Goal: Task Accomplishment & Management: Manage account settings

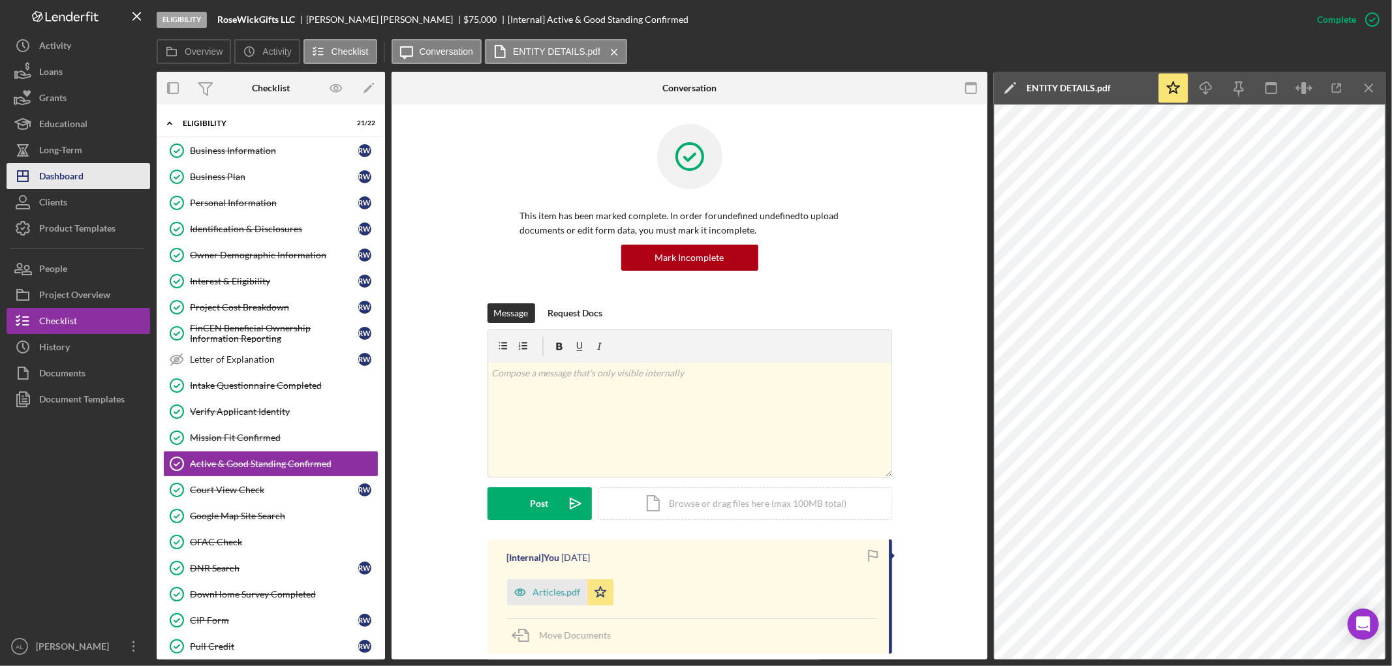
scroll to position [294, 0]
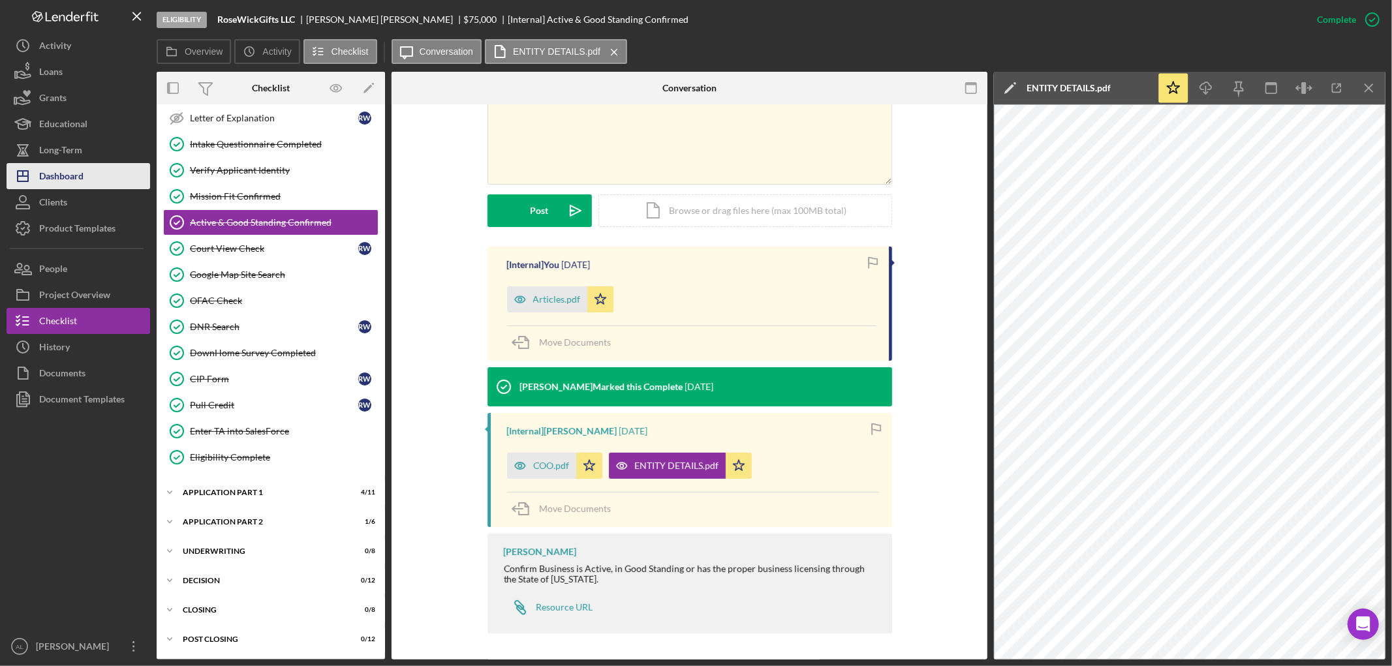
click at [93, 172] on button "Icon/Dashboard Dashboard" at bounding box center [79, 176] width 144 height 26
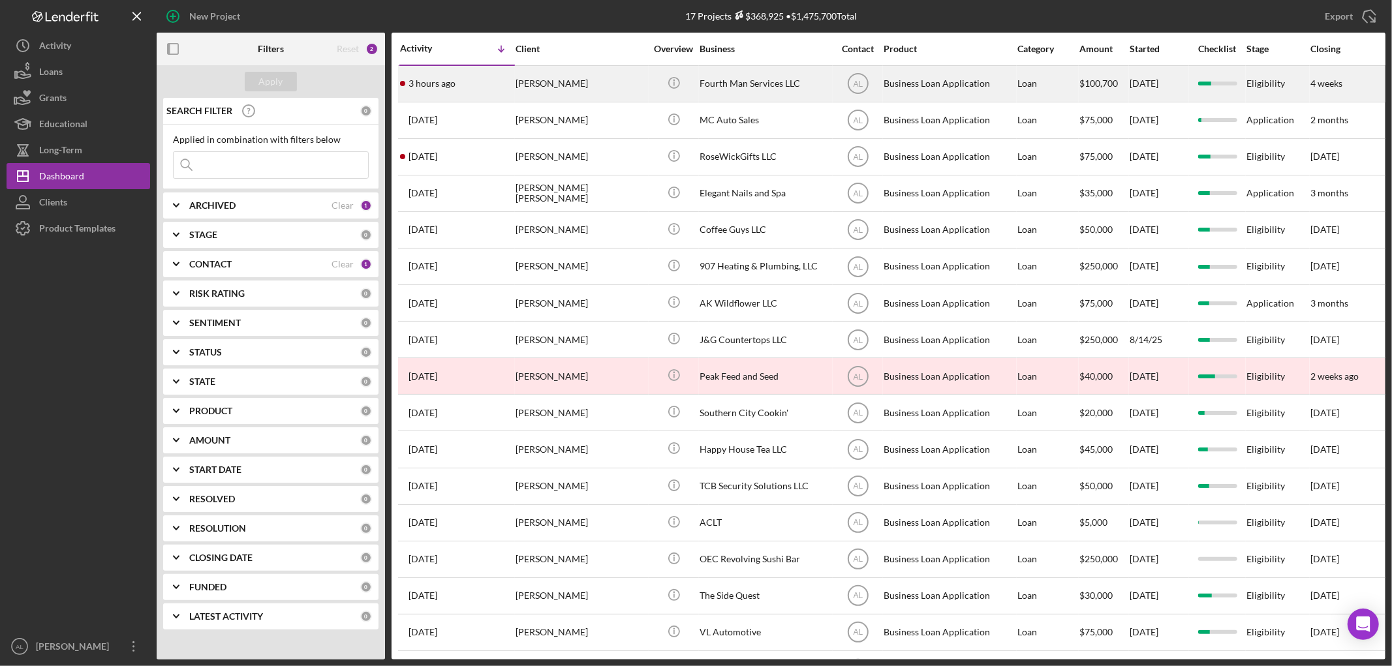
click at [565, 76] on div "[PERSON_NAME]" at bounding box center [580, 84] width 131 height 35
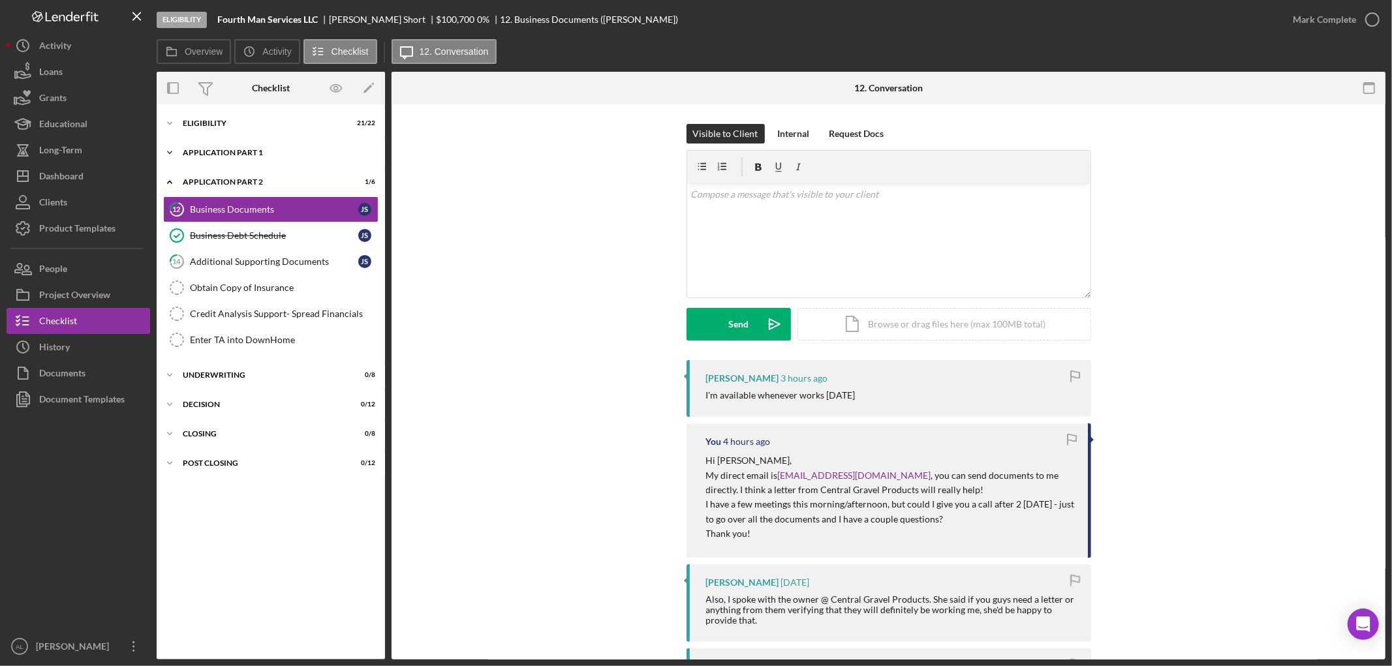
click at [227, 152] on div "Application Part 1" at bounding box center [276, 153] width 186 height 8
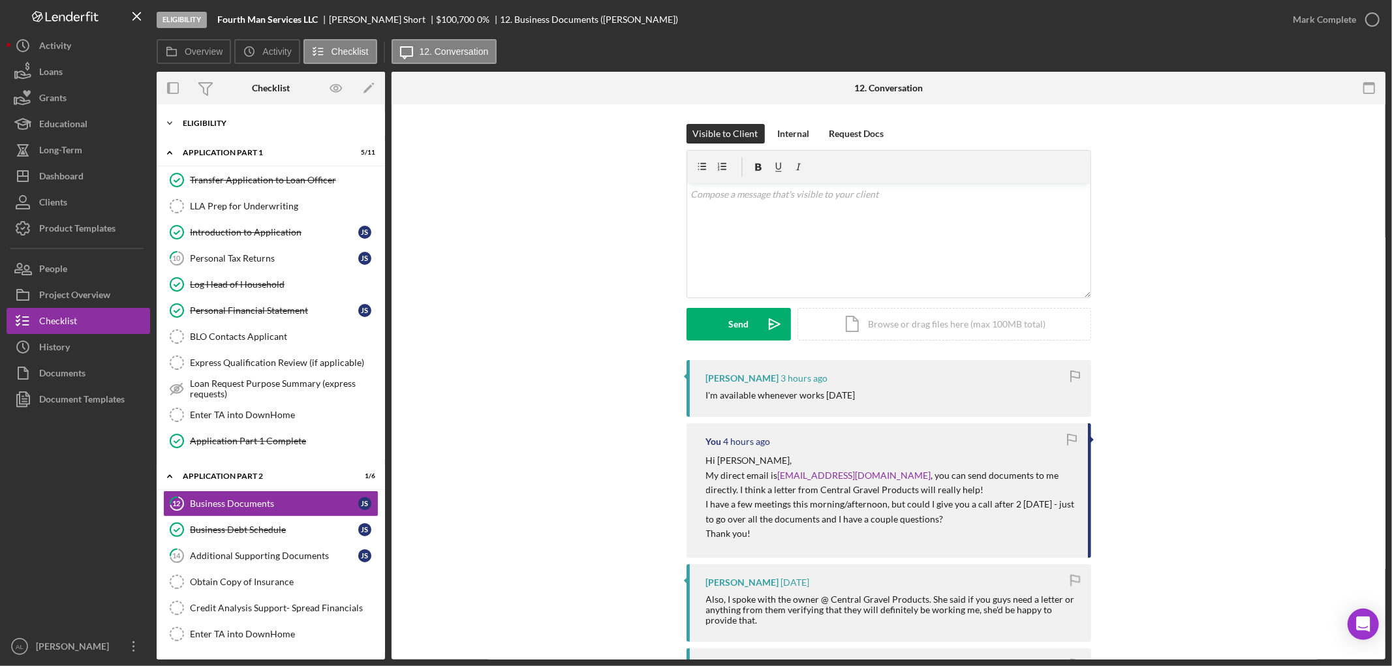
click at [236, 121] on div "Eligibility" at bounding box center [276, 123] width 186 height 8
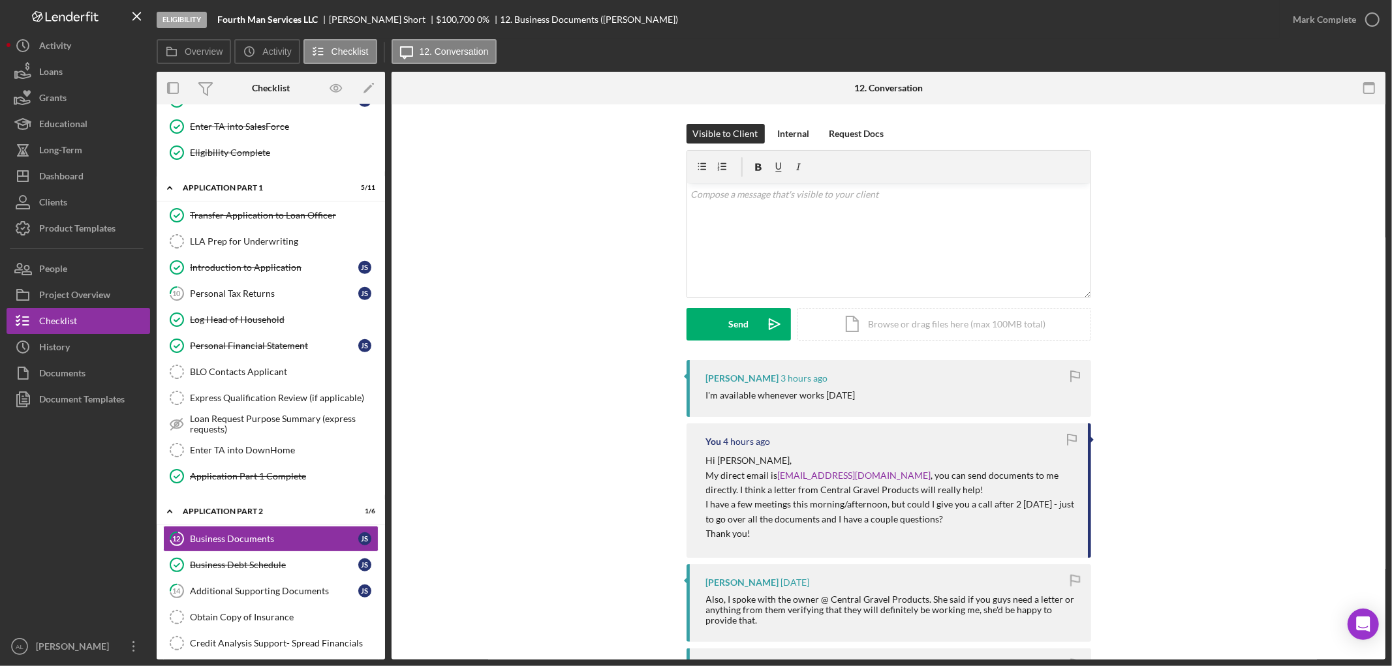
scroll to position [705, 0]
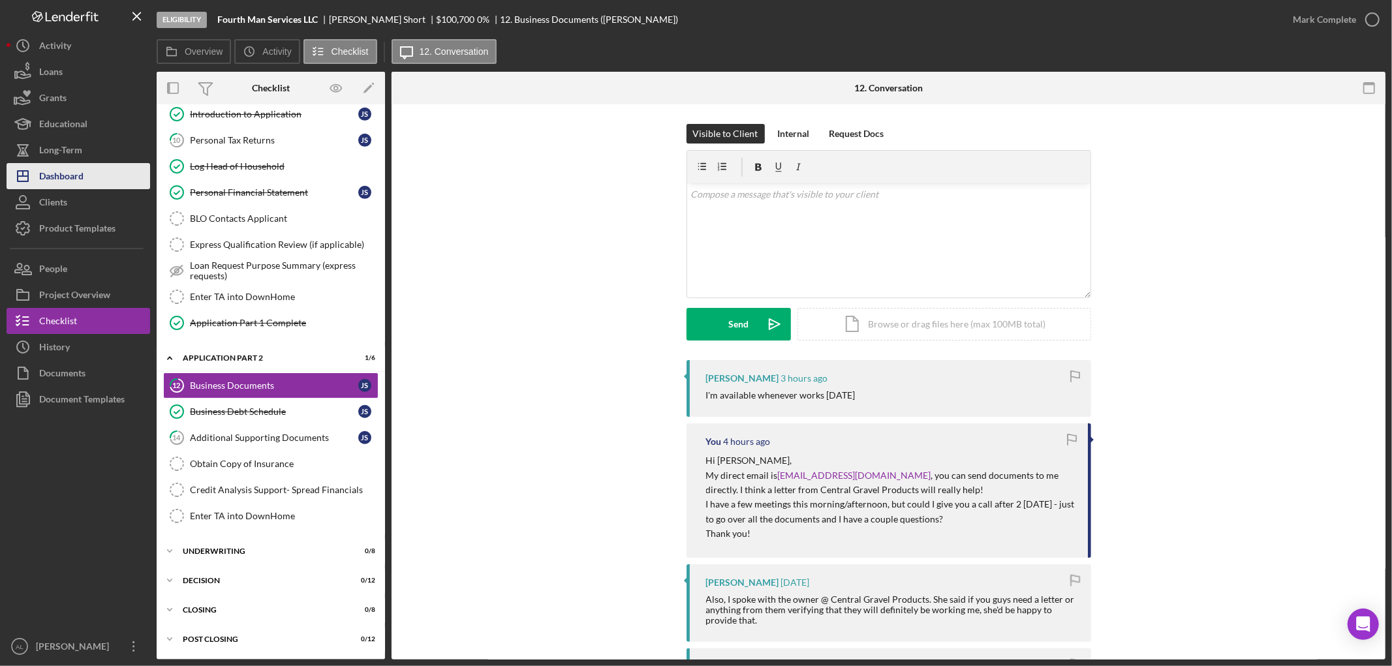
click at [73, 183] on div "Dashboard" at bounding box center [61, 177] width 44 height 29
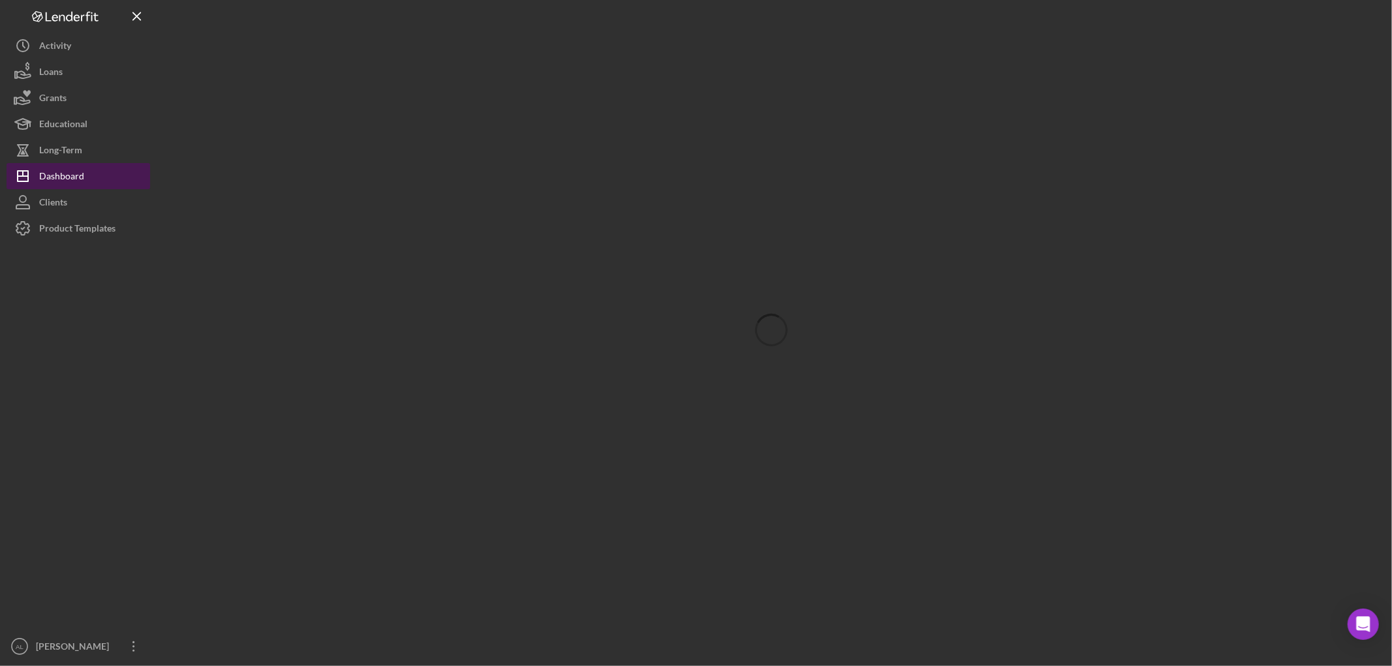
click at [63, 177] on div "Dashboard" at bounding box center [61, 177] width 45 height 29
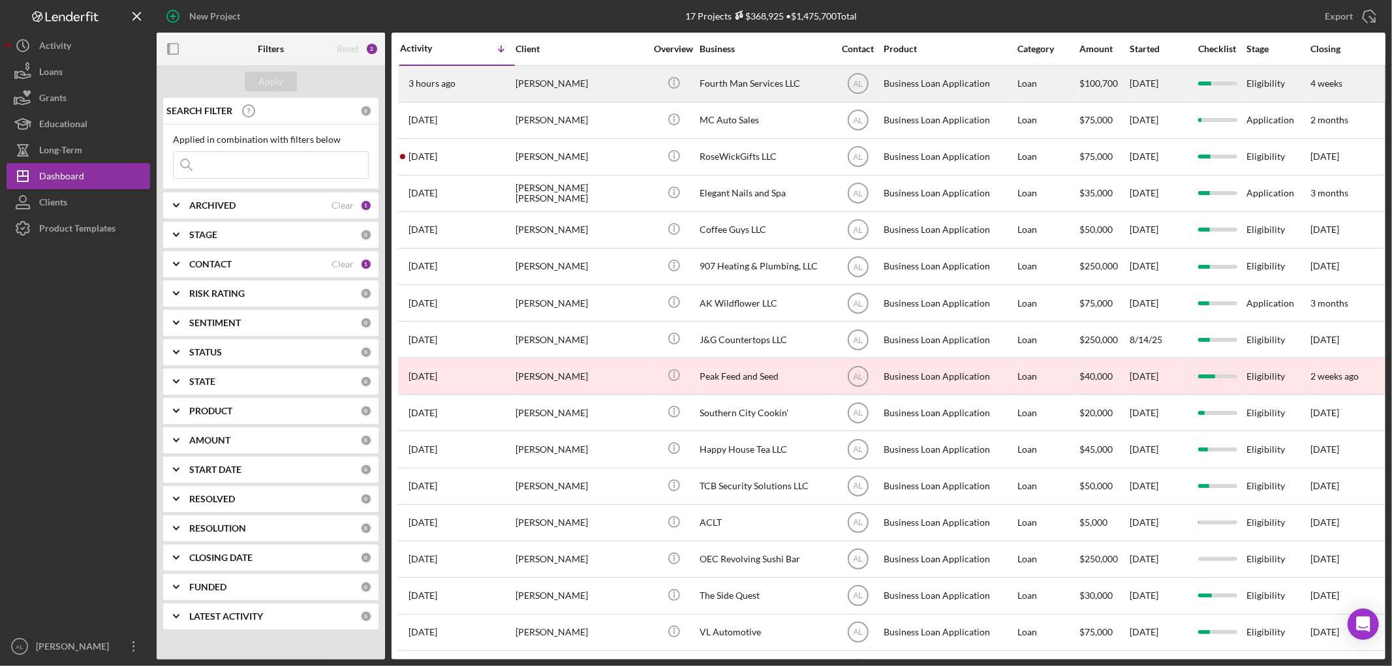
click at [499, 91] on div "3 hours ago [PERSON_NAME]" at bounding box center [457, 84] width 114 height 35
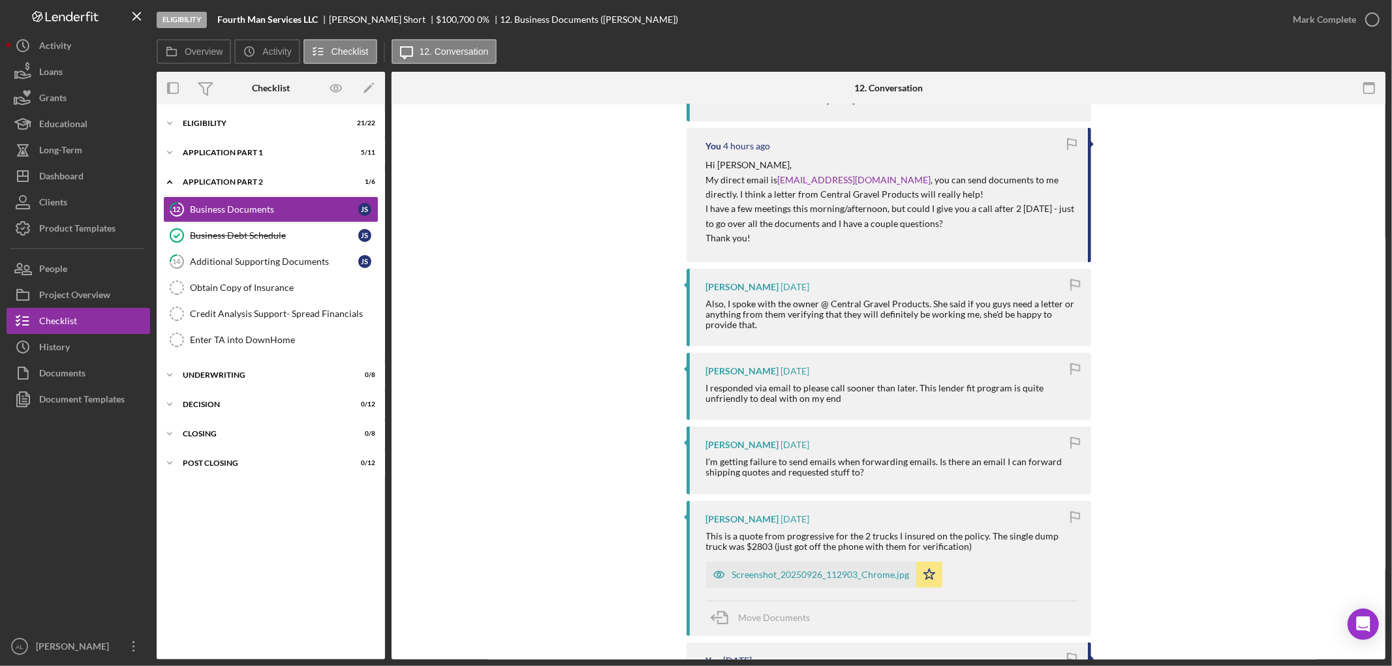
scroll to position [296, 0]
click at [281, 262] on div "Additional Supporting Documents" at bounding box center [274, 261] width 168 height 10
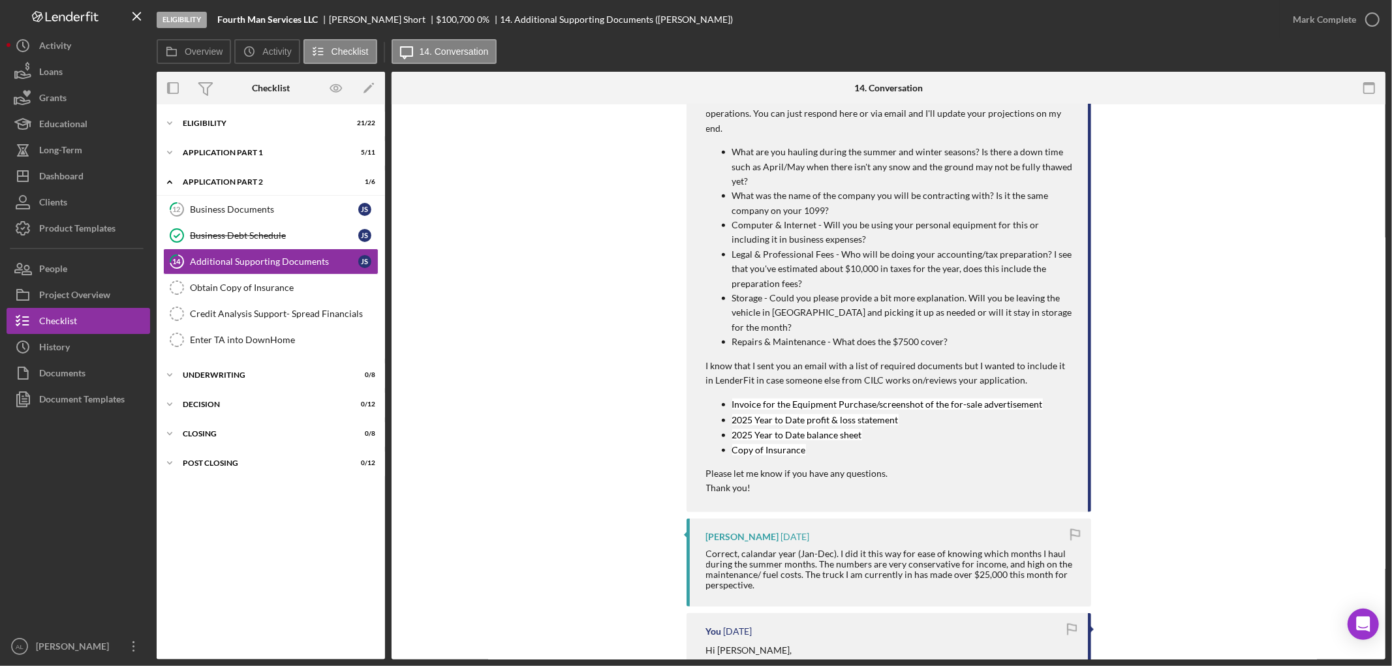
scroll to position [918, 0]
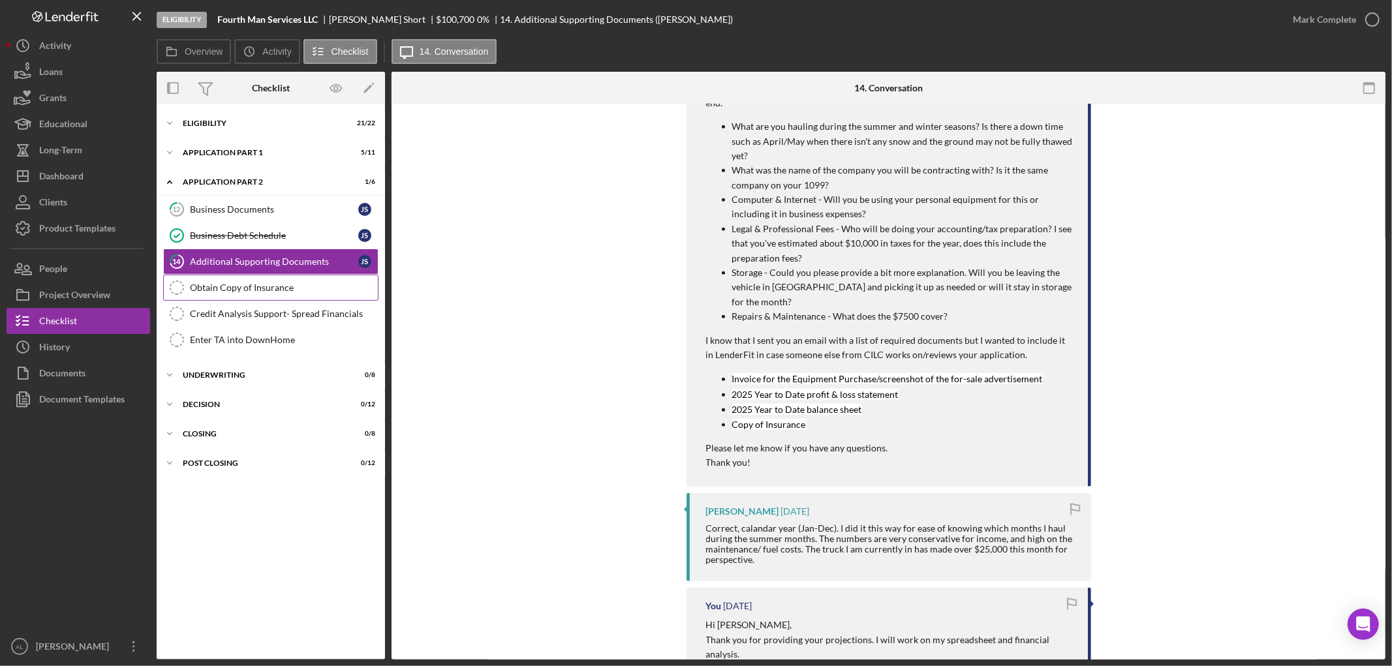
click at [290, 283] on div "Obtain Copy of Insurance" at bounding box center [284, 288] width 188 height 10
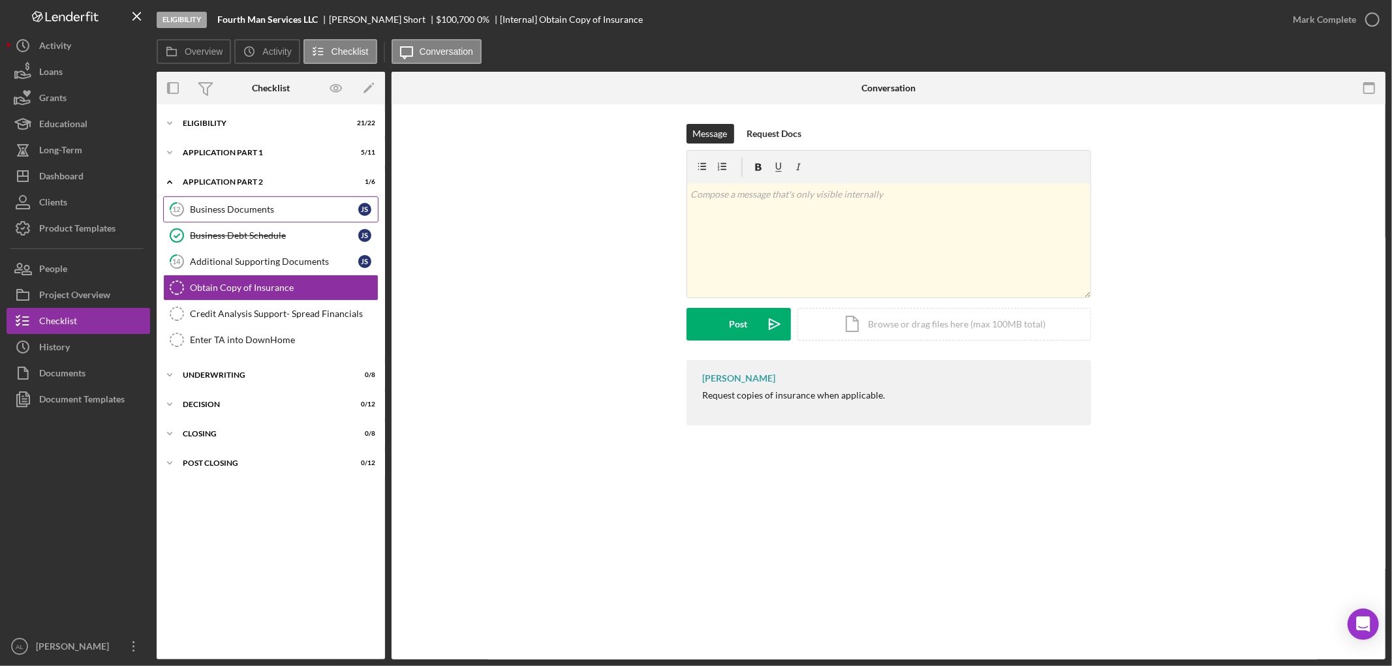
click at [266, 206] on div "Business Documents" at bounding box center [274, 209] width 168 height 10
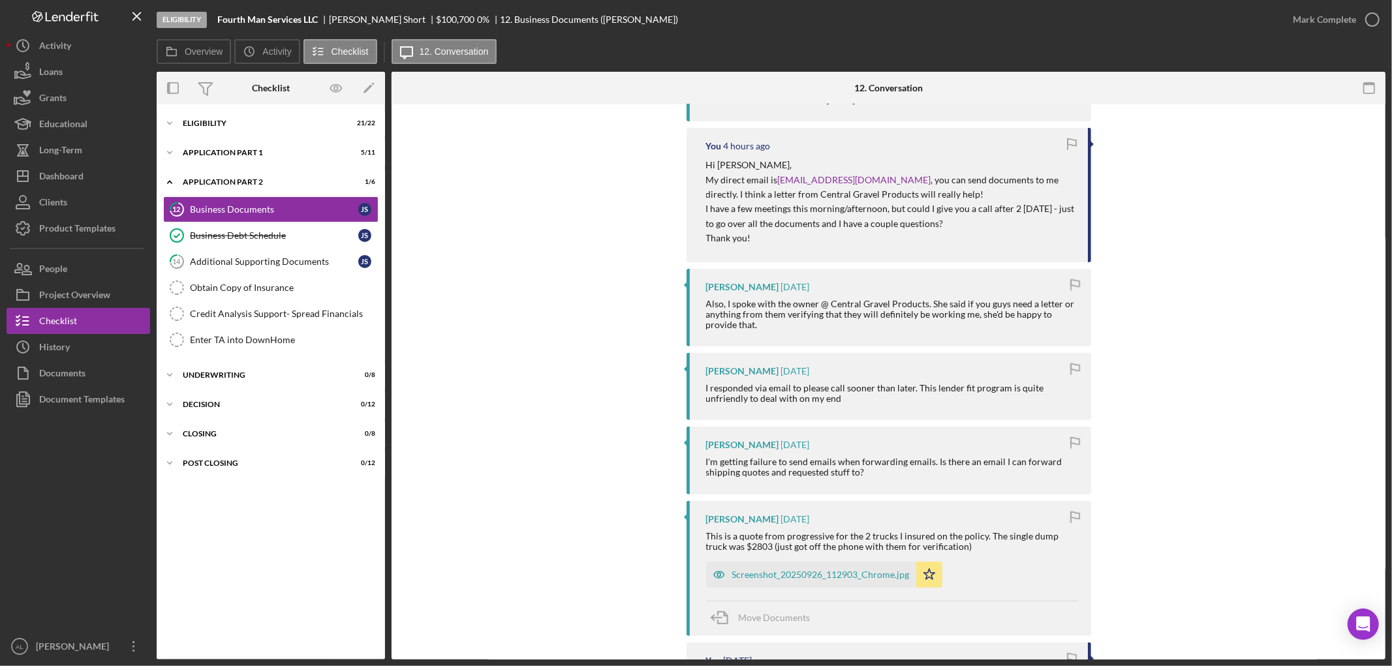
scroll to position [516, 0]
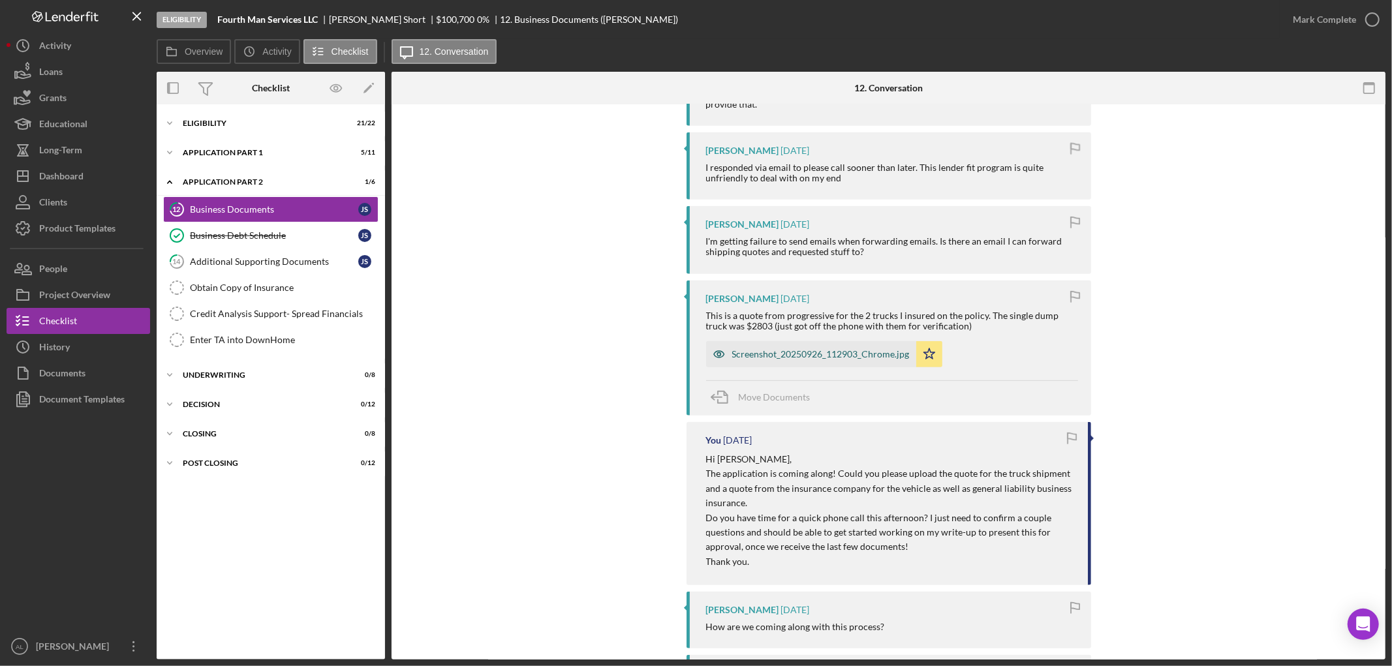
click at [770, 355] on div "Screenshot_20250926_112903_Chrome.jpg" at bounding box center [820, 354] width 177 height 10
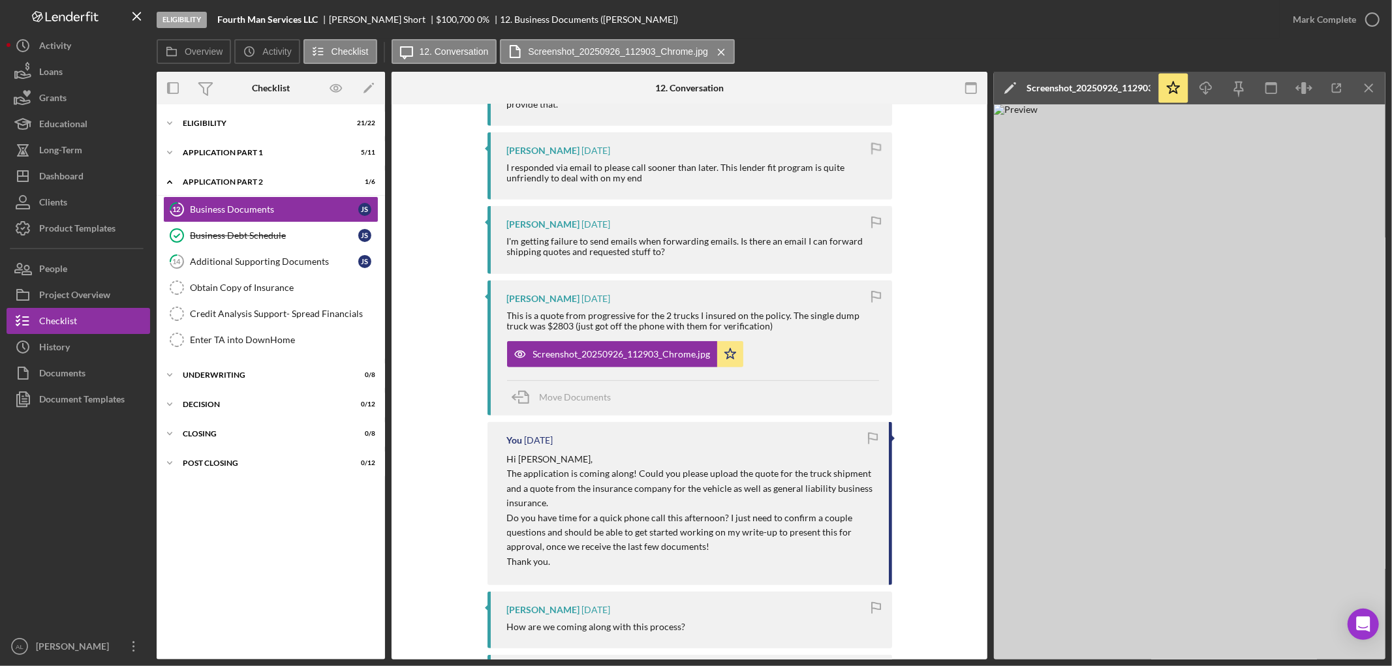
click at [1204, 422] on img at bounding box center [1190, 381] width 392 height 555
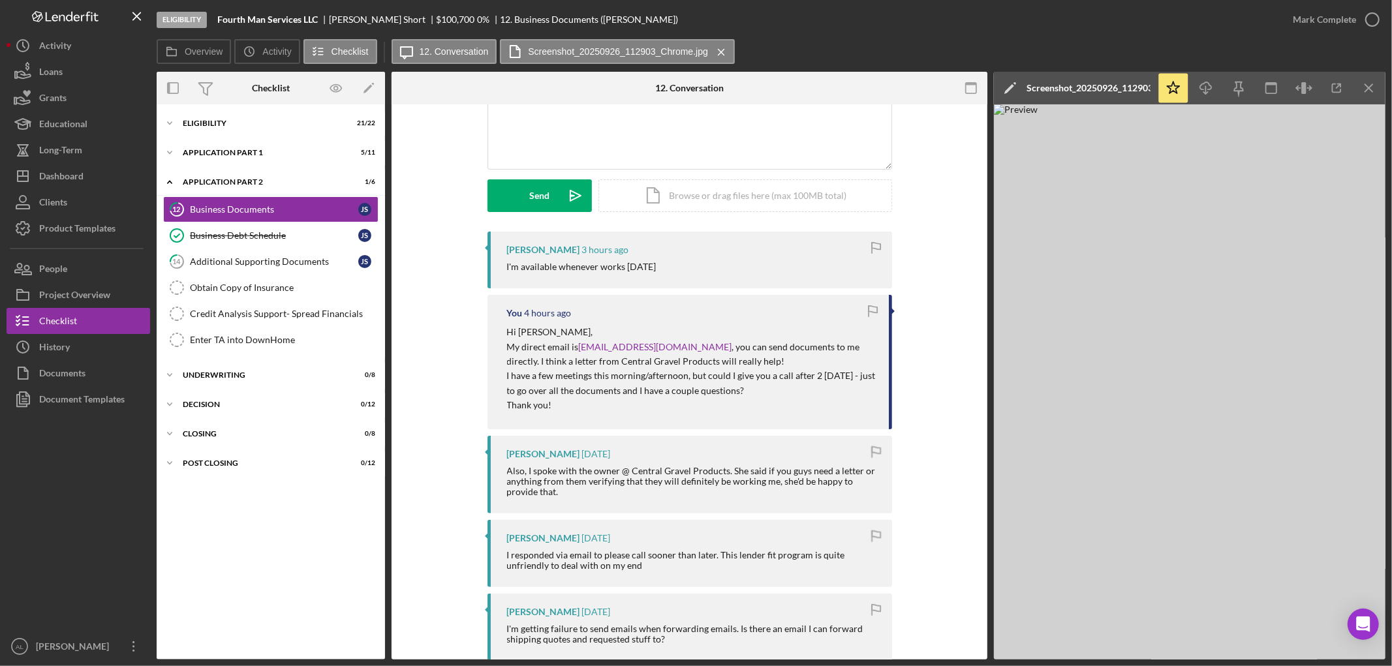
scroll to position [129, 0]
click at [274, 263] on div "Additional Supporting Documents" at bounding box center [274, 261] width 168 height 10
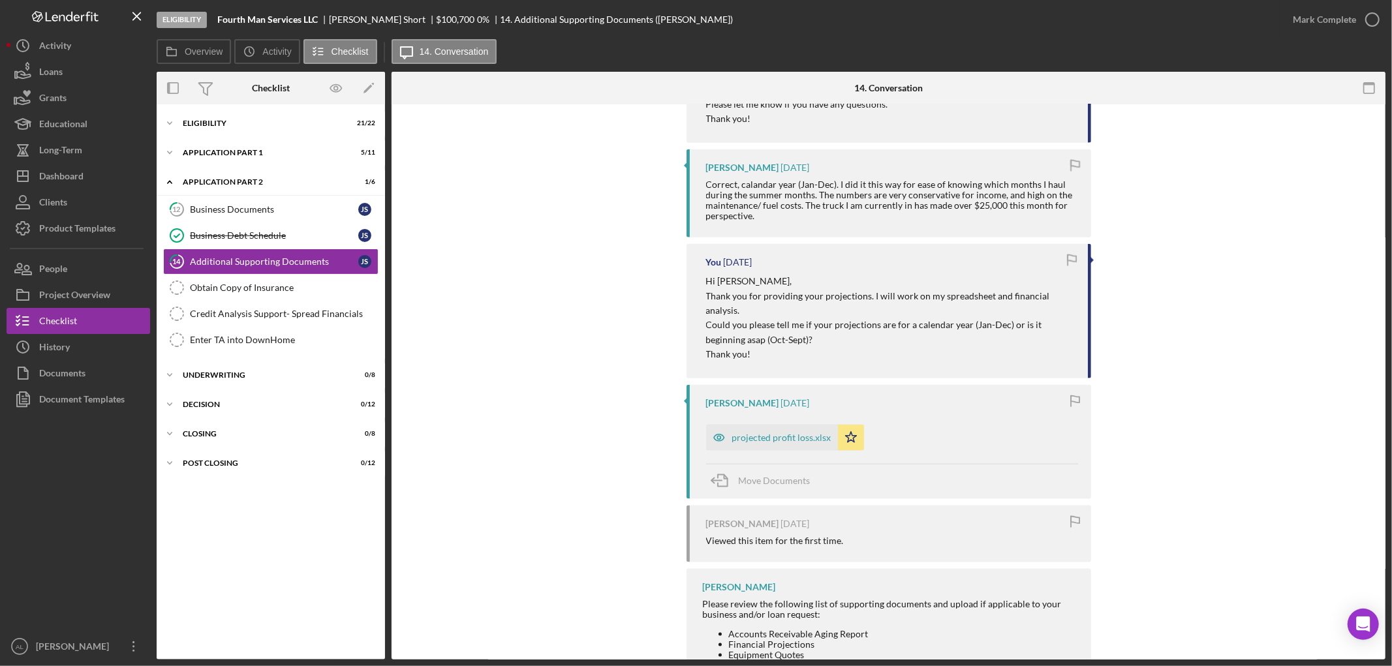
scroll to position [1320, 0]
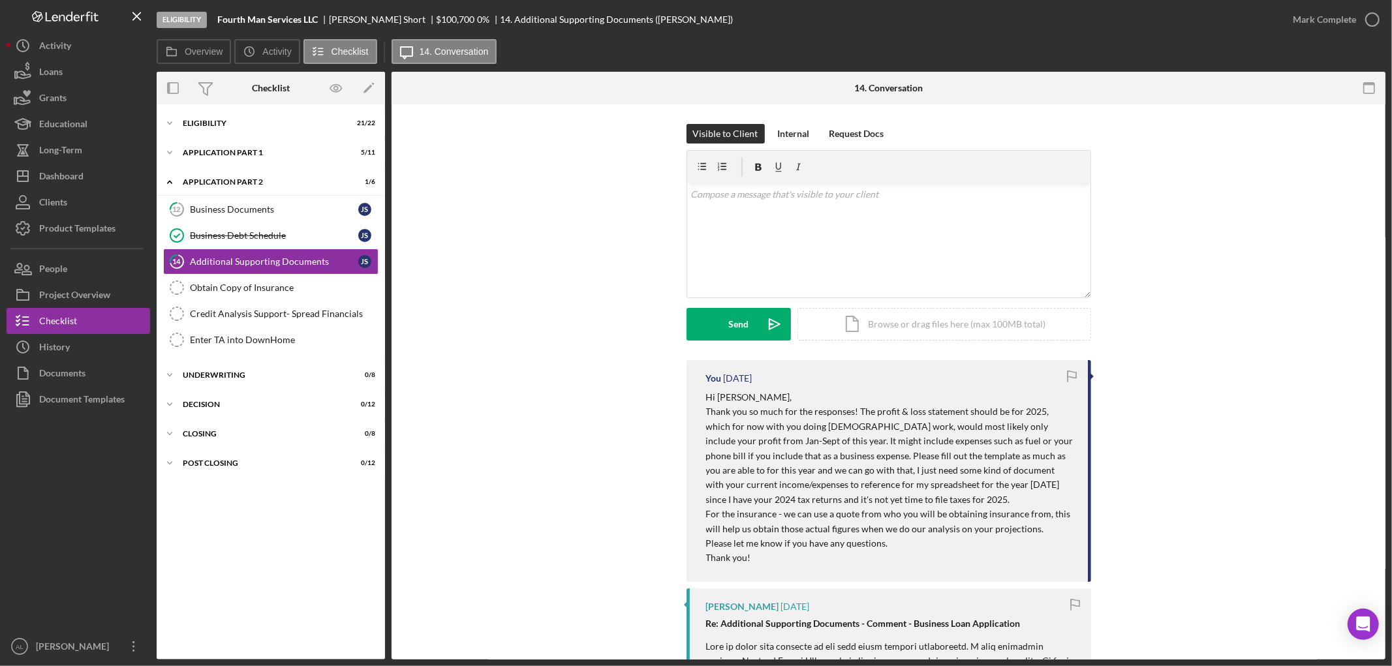
scroll to position [1, 0]
click at [264, 157] on div "Icon/Expander Application Part 1 5 / 11" at bounding box center [271, 153] width 228 height 26
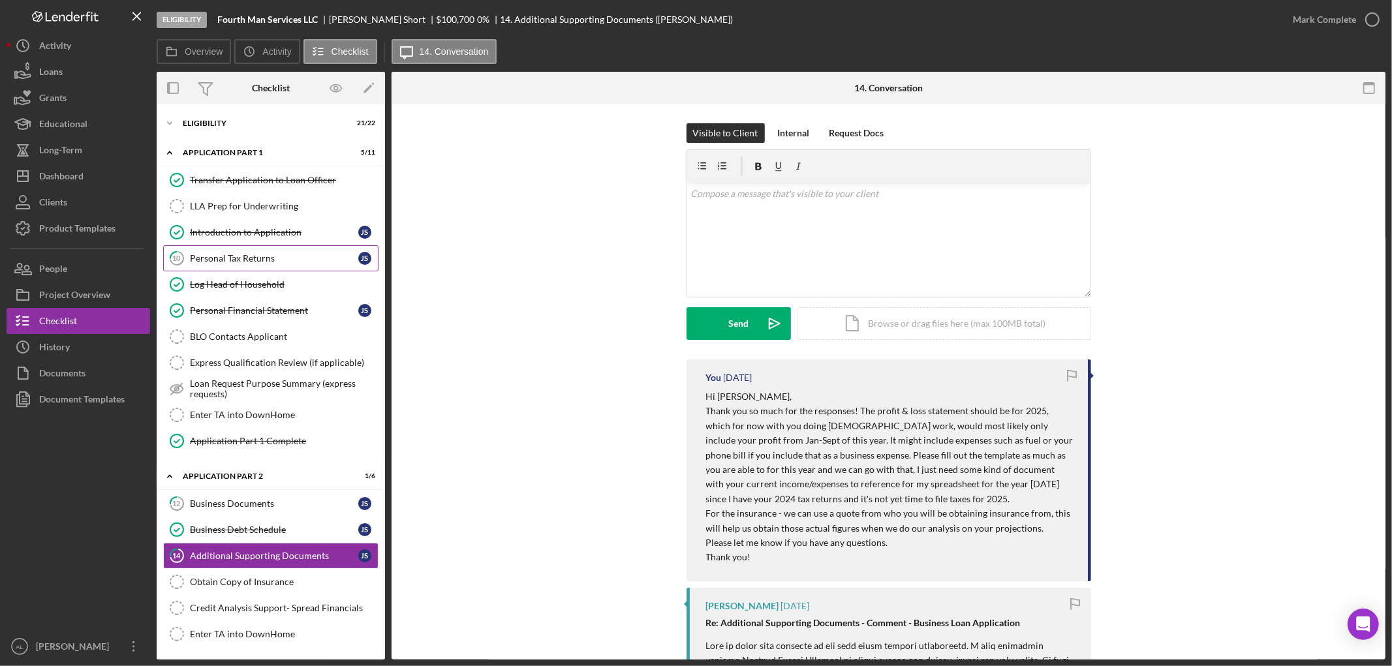
click at [264, 253] on div "Personal Tax Returns" at bounding box center [274, 258] width 168 height 10
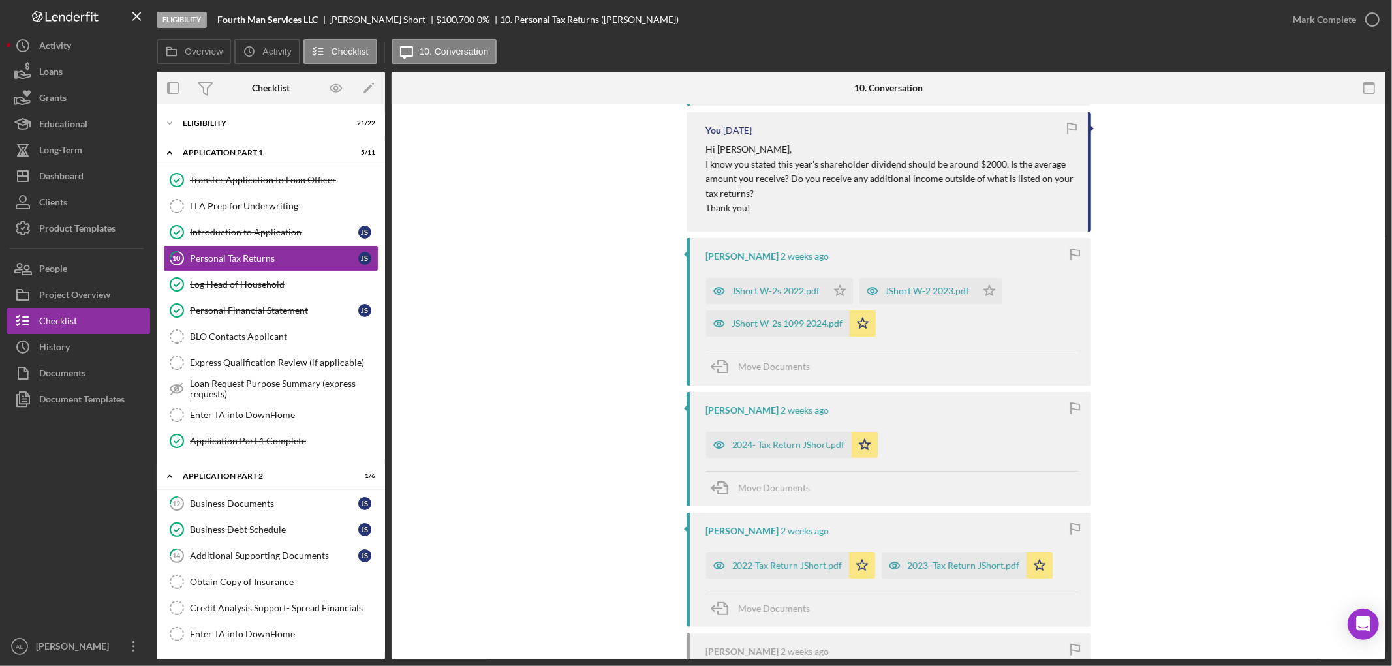
scroll to position [96, 0]
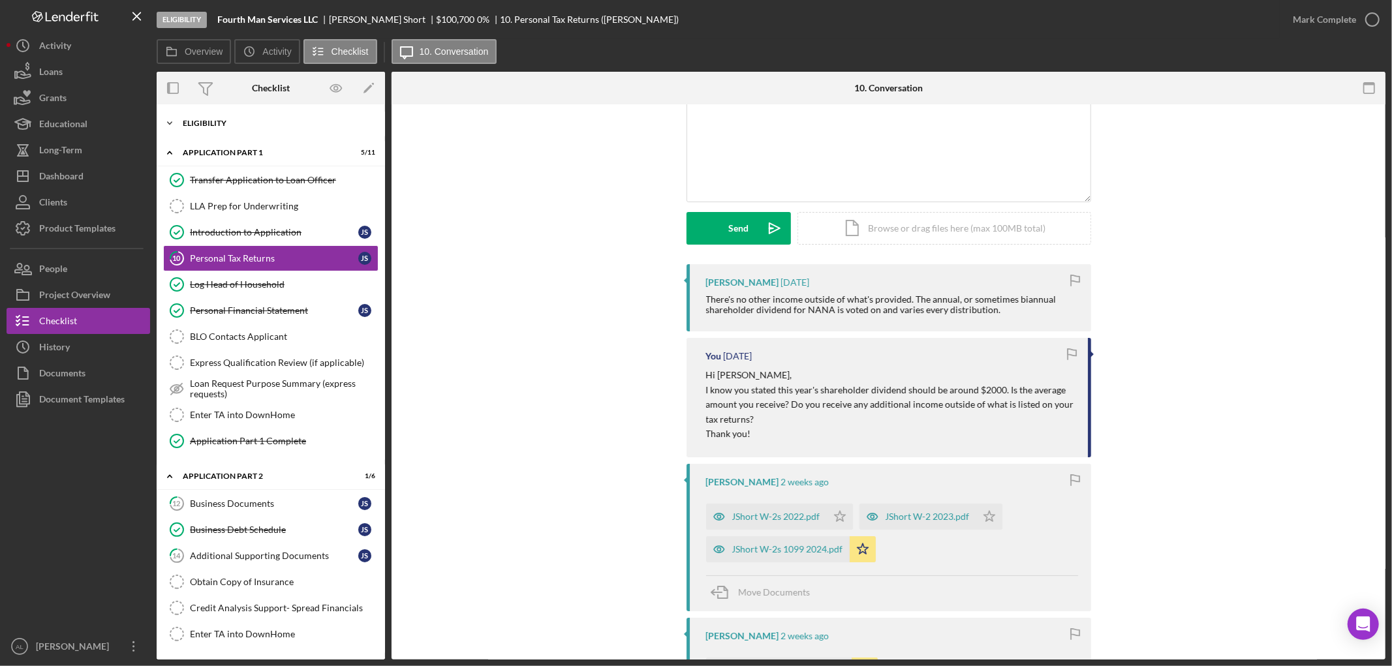
click at [260, 125] on div "Eligibility" at bounding box center [276, 123] width 186 height 8
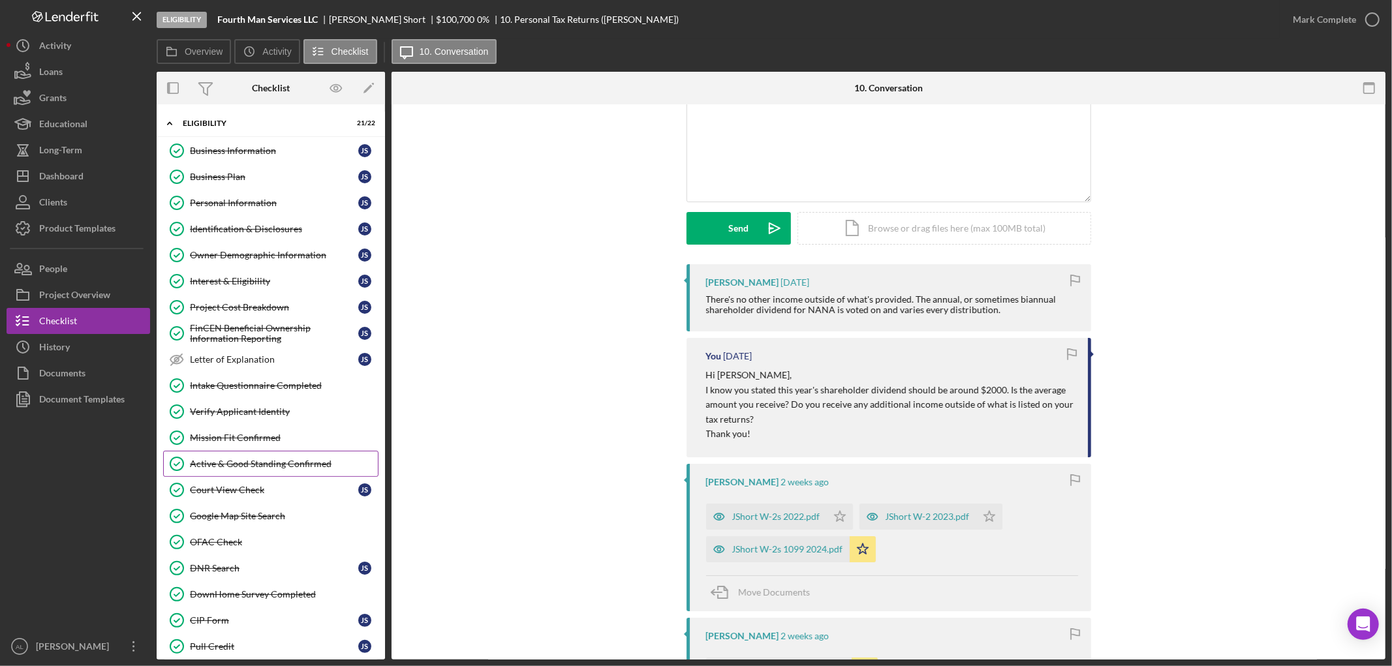
click at [251, 469] on div "Active & Good Standing Confirmed" at bounding box center [284, 464] width 188 height 10
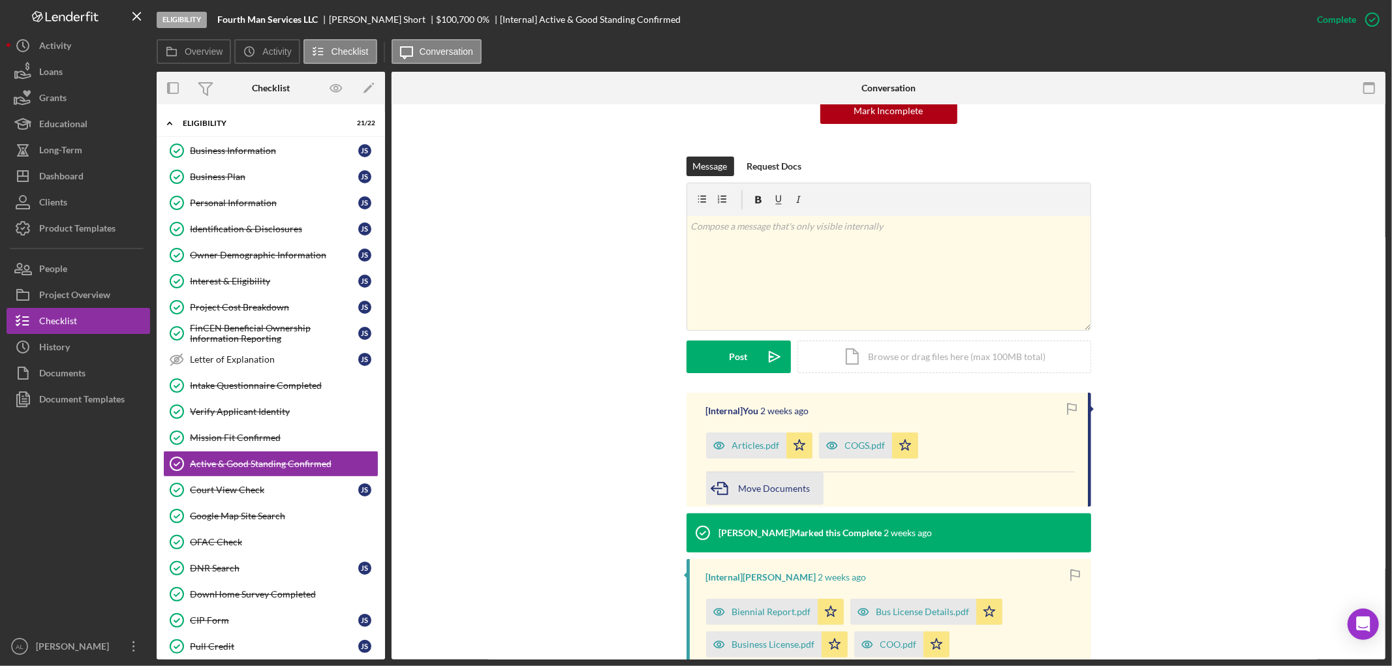
scroll to position [327, 0]
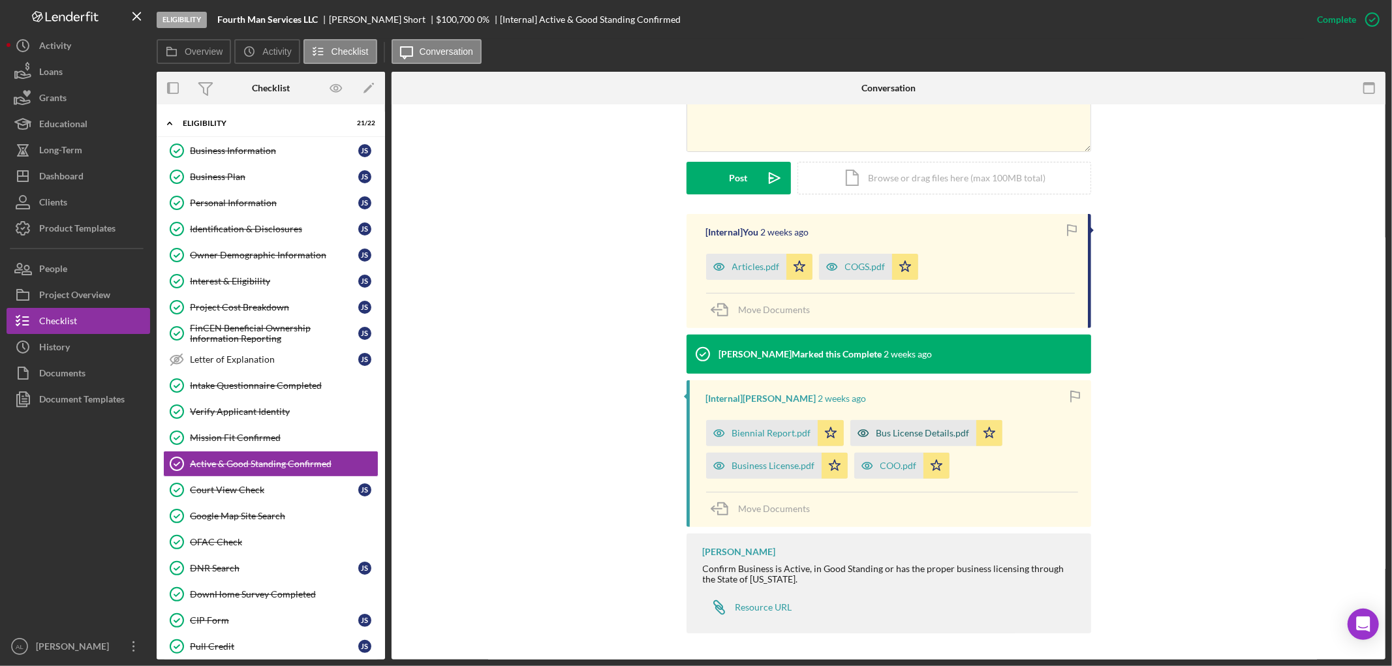
click at [904, 432] on div "Bus License Details.pdf" at bounding box center [922, 433] width 93 height 10
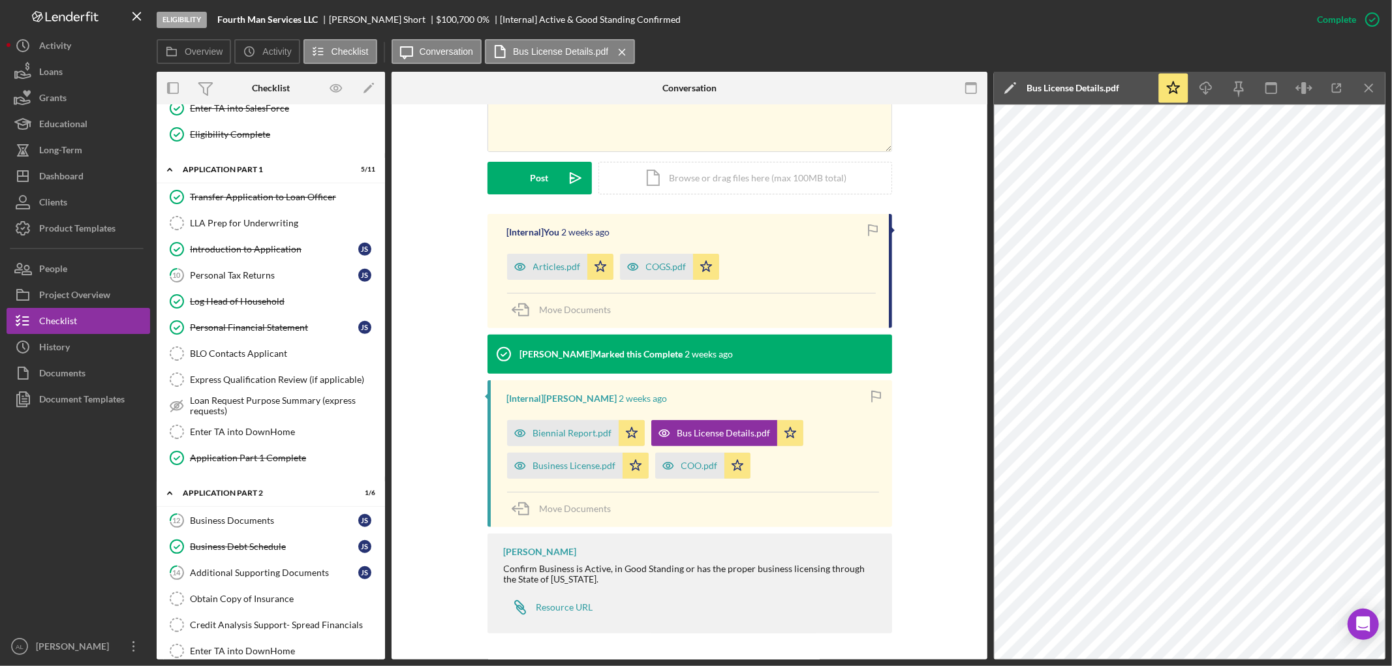
scroll to position [565, 0]
click at [268, 280] on div "Personal Tax Returns" at bounding box center [274, 274] width 168 height 10
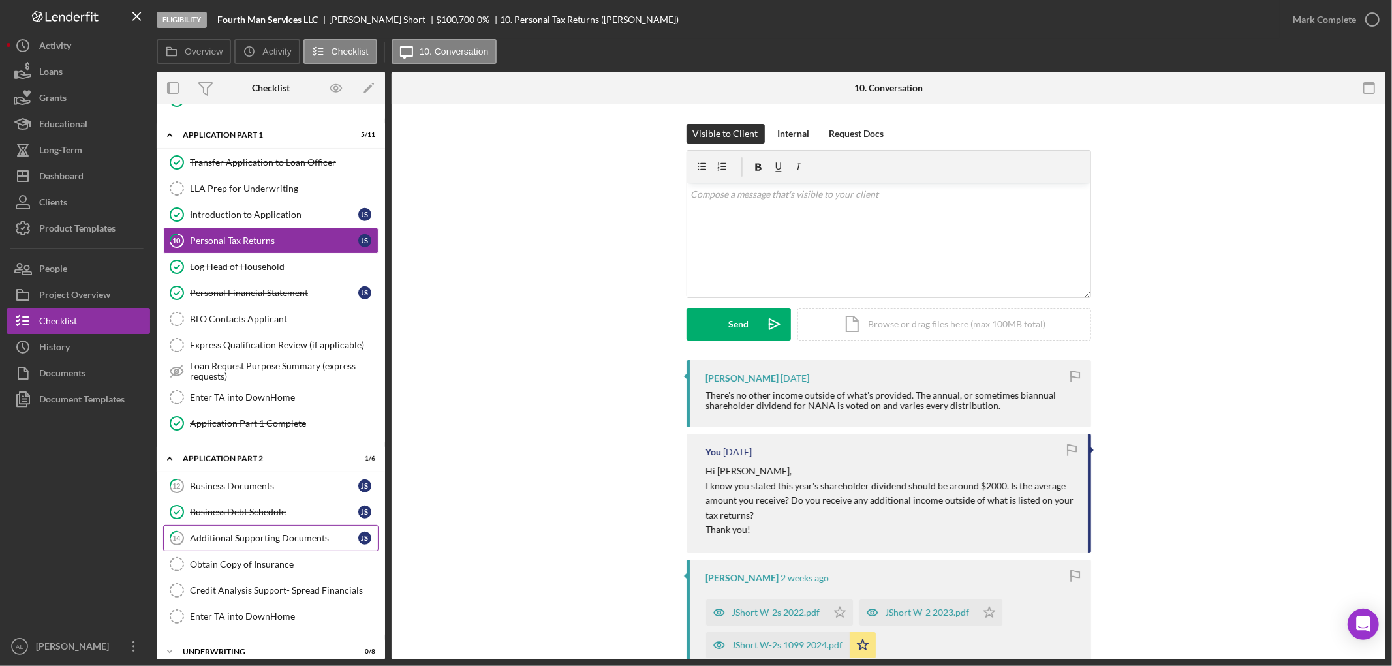
scroll to position [705, 0]
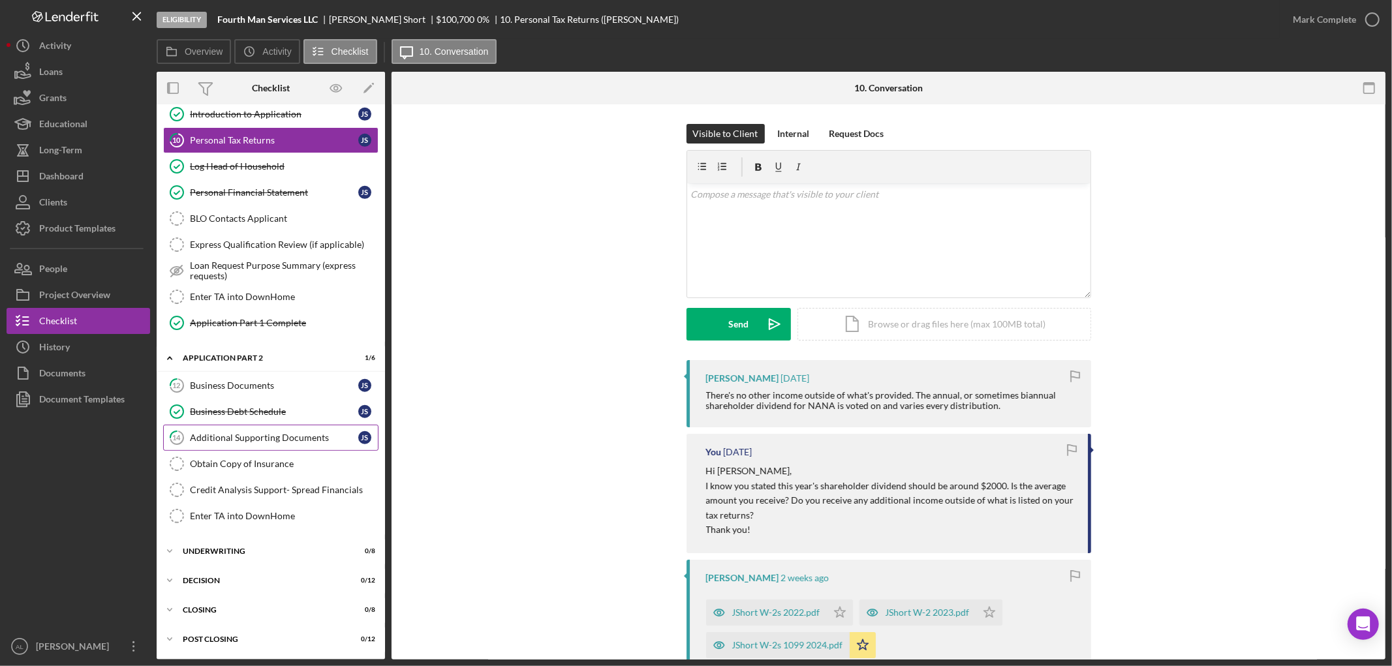
click at [263, 433] on div "Additional Supporting Documents" at bounding box center [274, 438] width 168 height 10
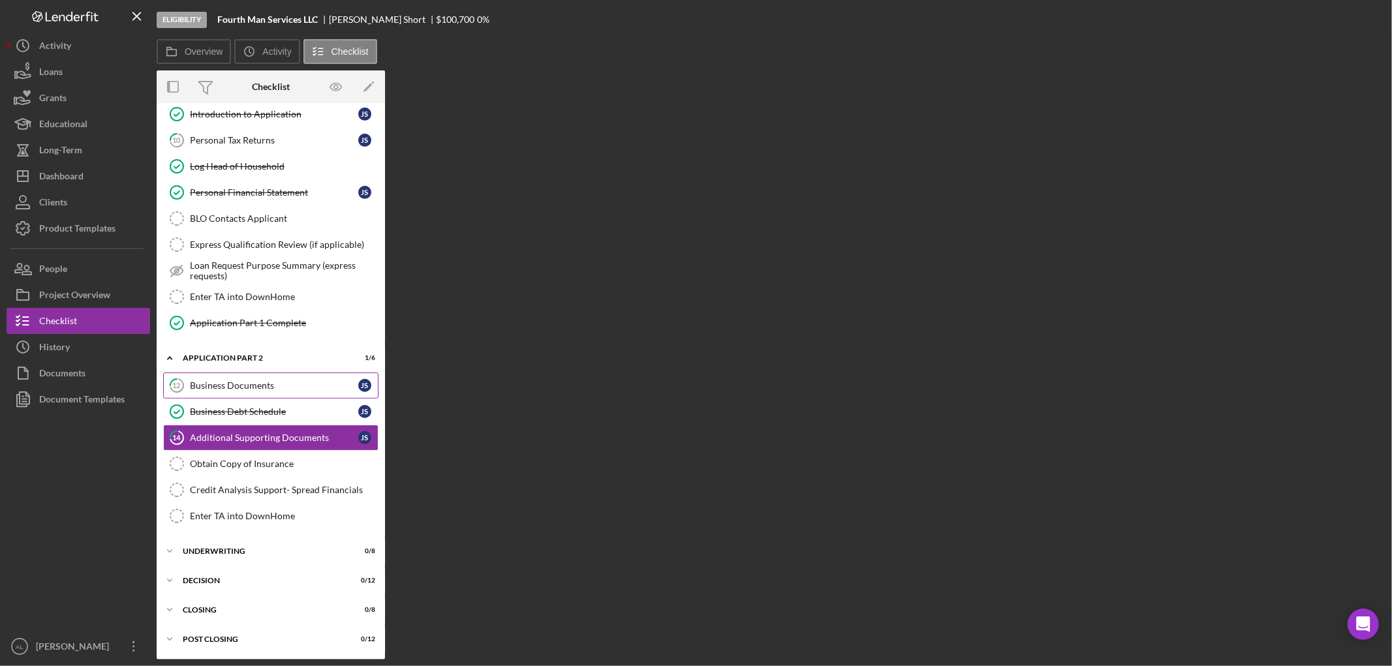
click at [270, 393] on link "12 Business Documents J S" at bounding box center [270, 386] width 215 height 26
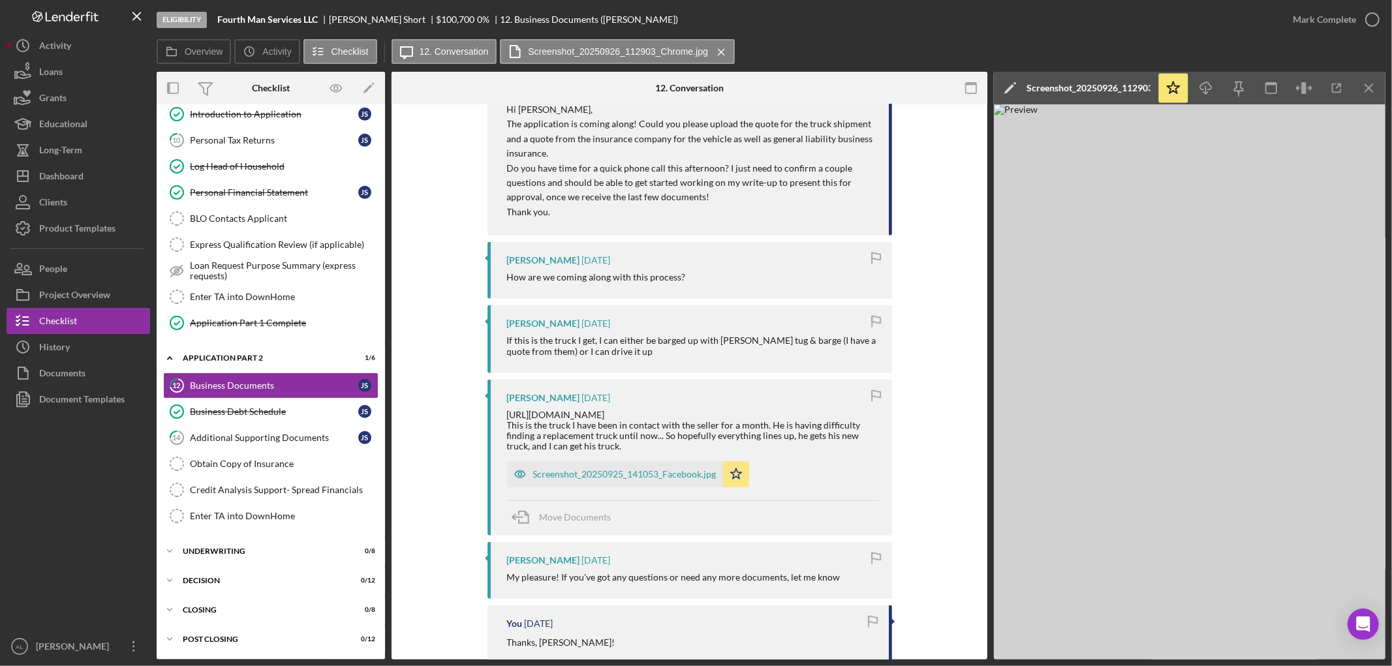
scroll to position [866, 0]
click at [628, 472] on div "Screenshot_20250925_141053_Facebook.jpg" at bounding box center [624, 474] width 183 height 10
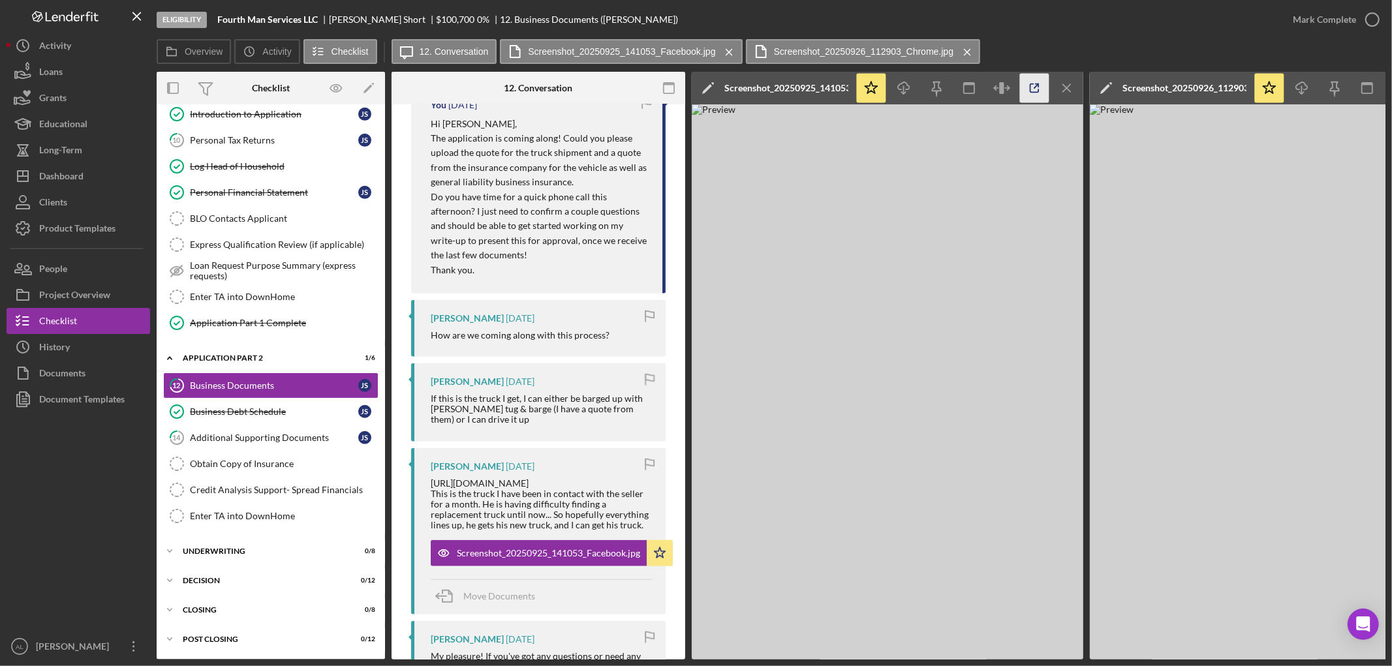
click at [1039, 99] on icon "button" at bounding box center [1034, 88] width 29 height 29
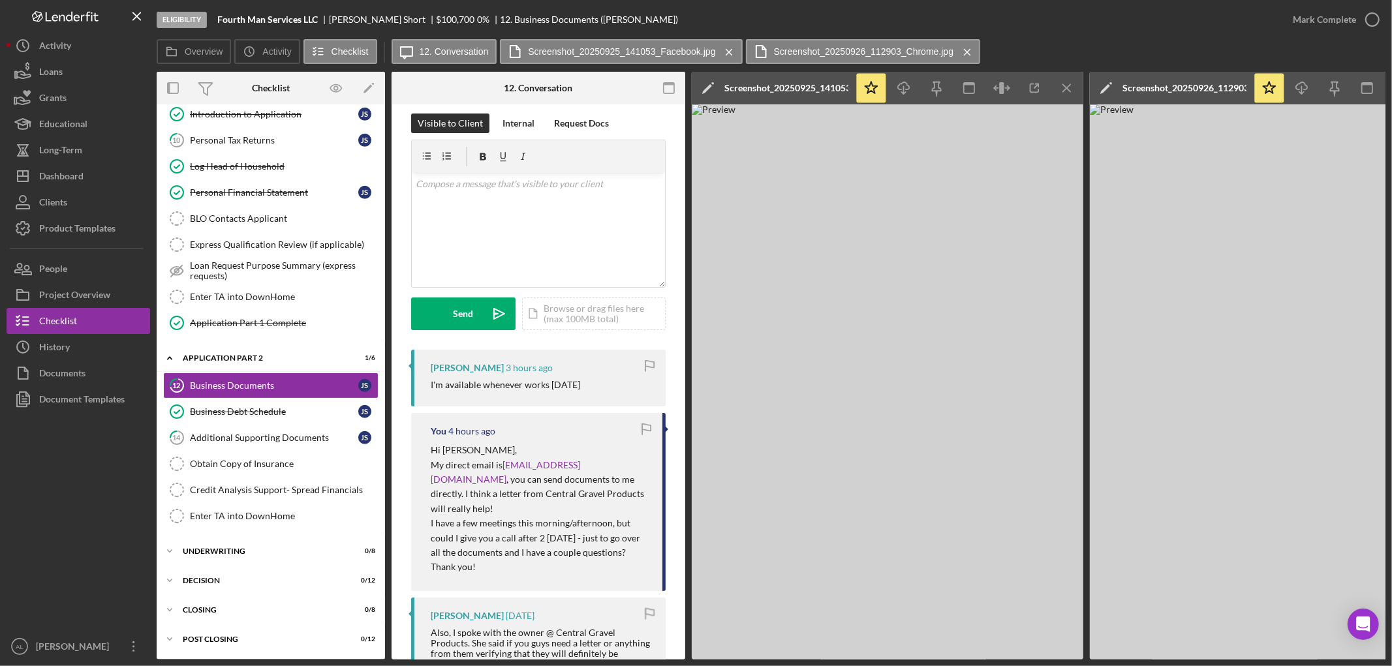
scroll to position [0, 0]
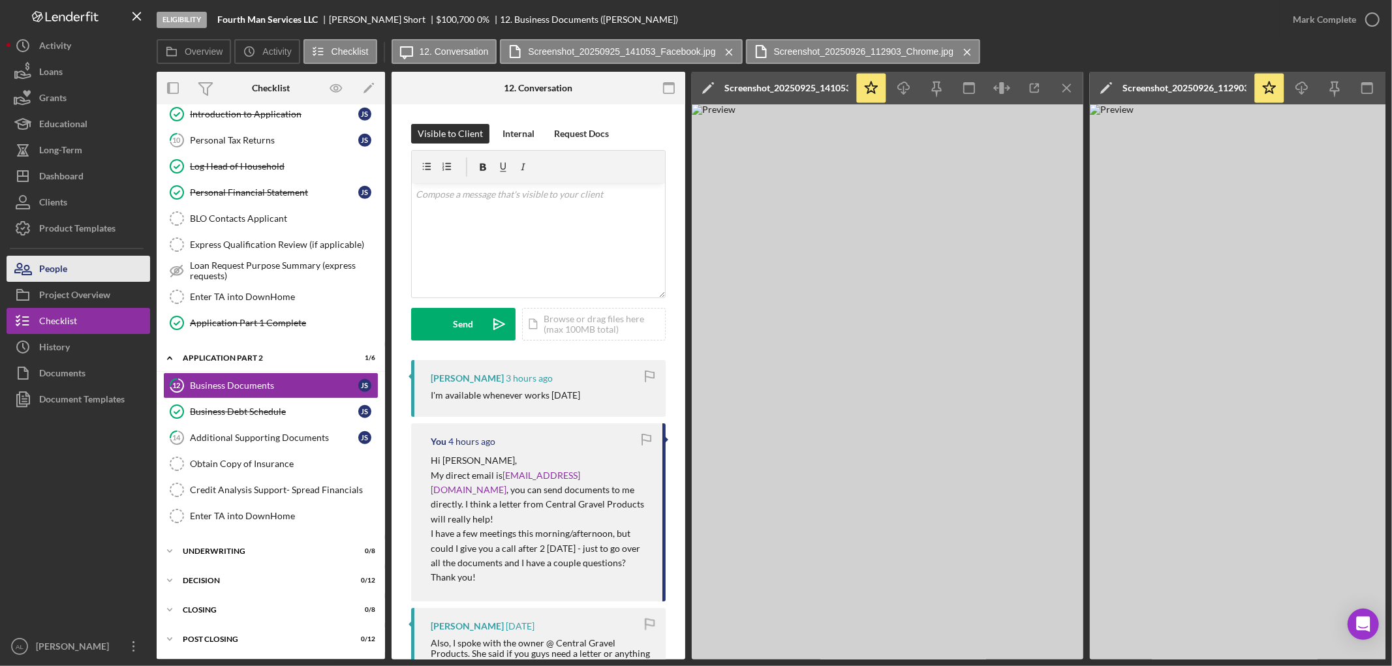
click at [86, 269] on button "People" at bounding box center [79, 269] width 144 height 26
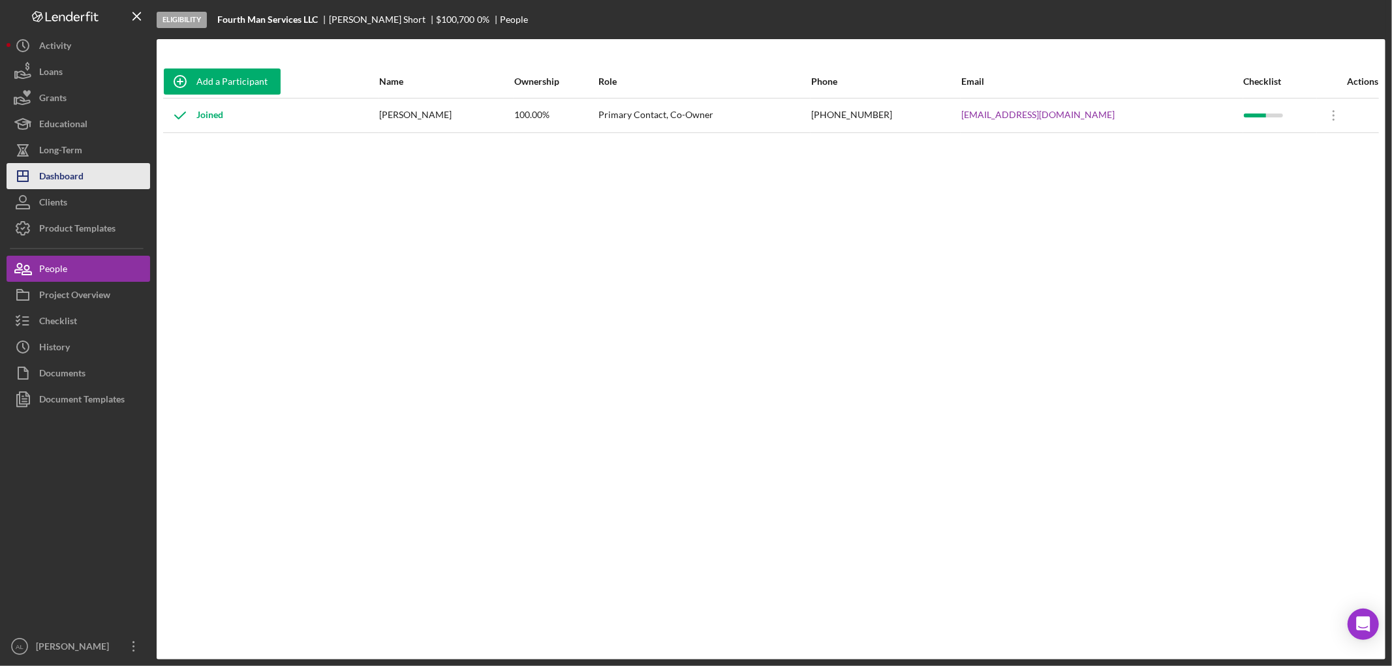
click at [48, 185] on div "Dashboard" at bounding box center [61, 177] width 44 height 29
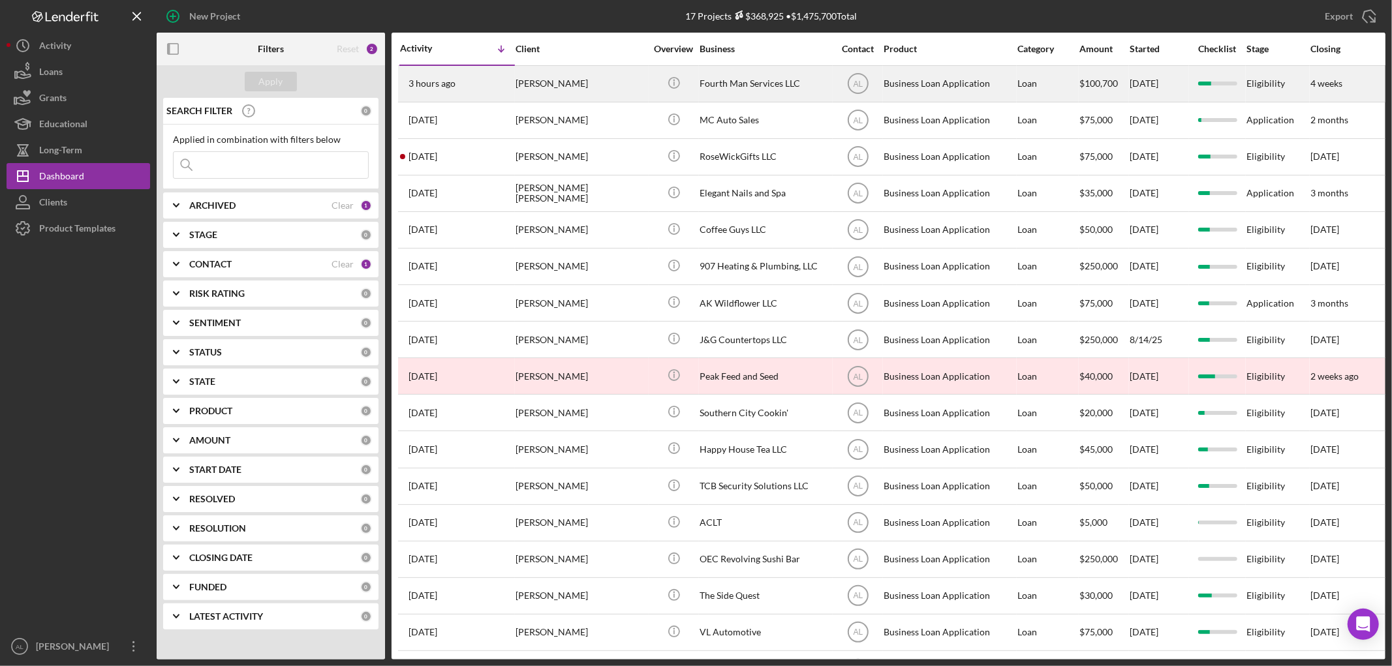
click at [564, 87] on div "[PERSON_NAME]" at bounding box center [580, 84] width 131 height 35
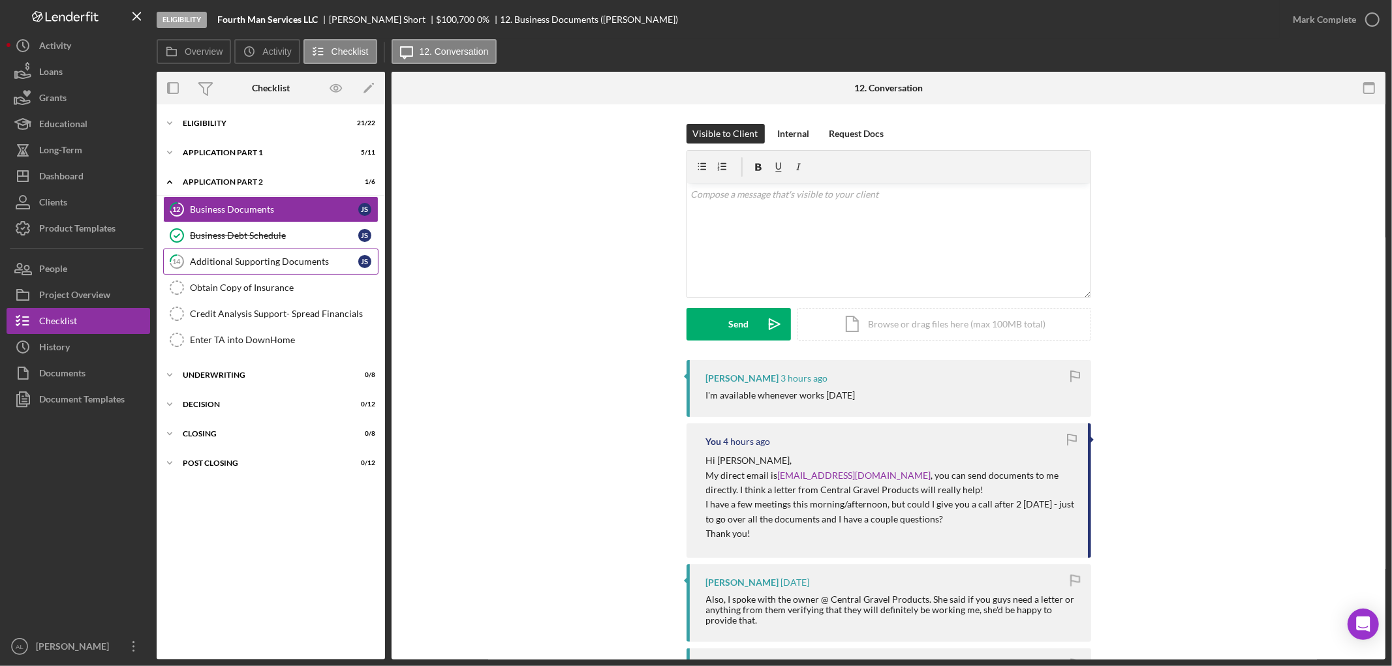
click at [248, 263] on div "Additional Supporting Documents" at bounding box center [274, 261] width 168 height 10
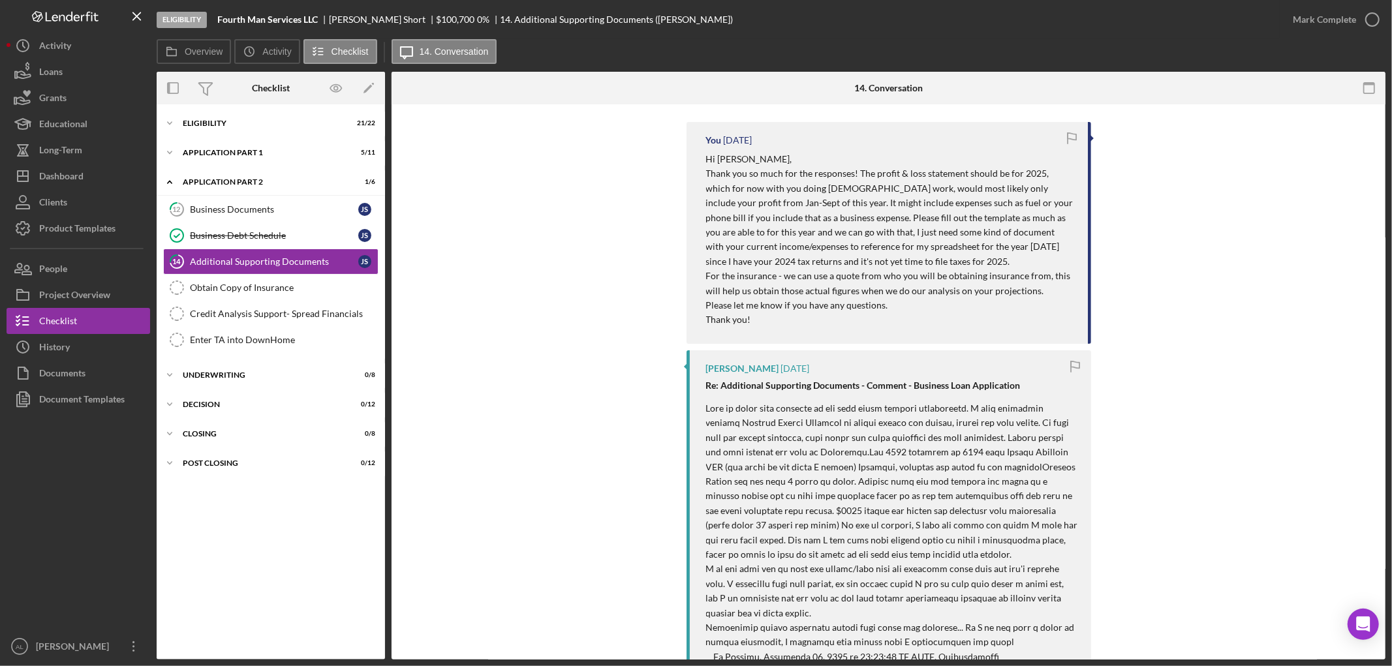
scroll to position [119, 0]
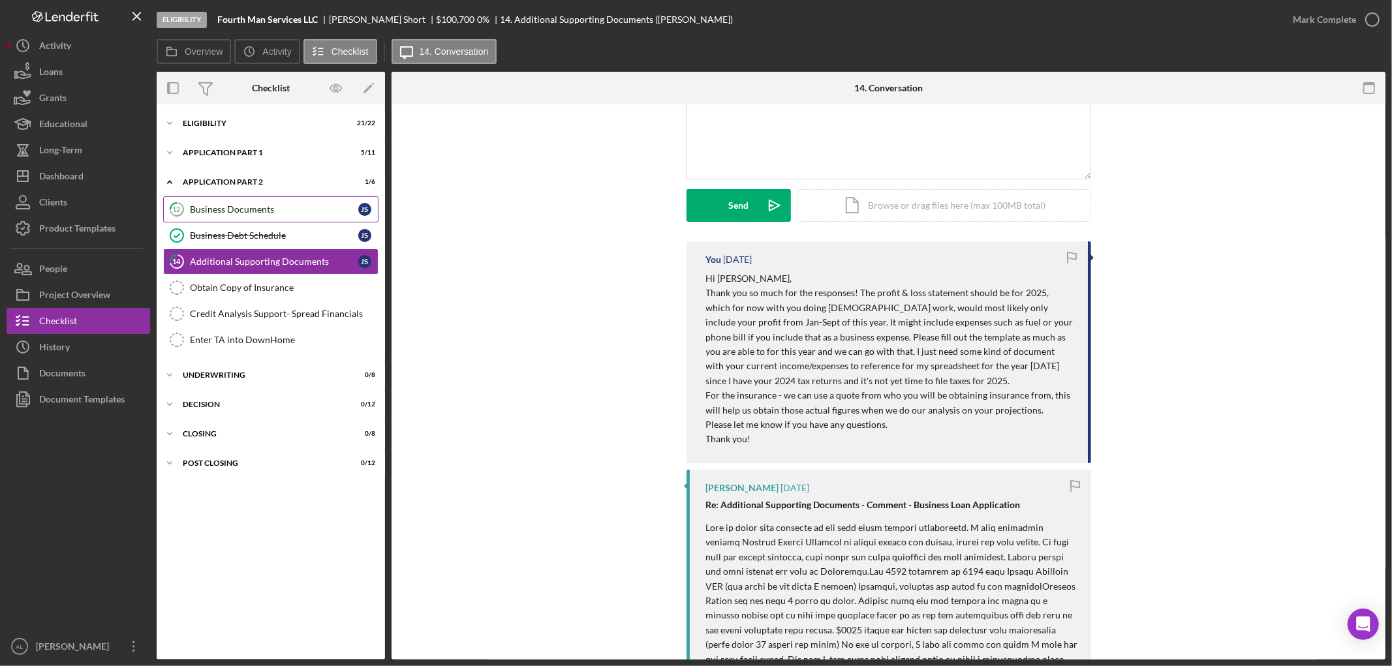
click at [281, 216] on link "12 Business Documents J S" at bounding box center [270, 209] width 215 height 26
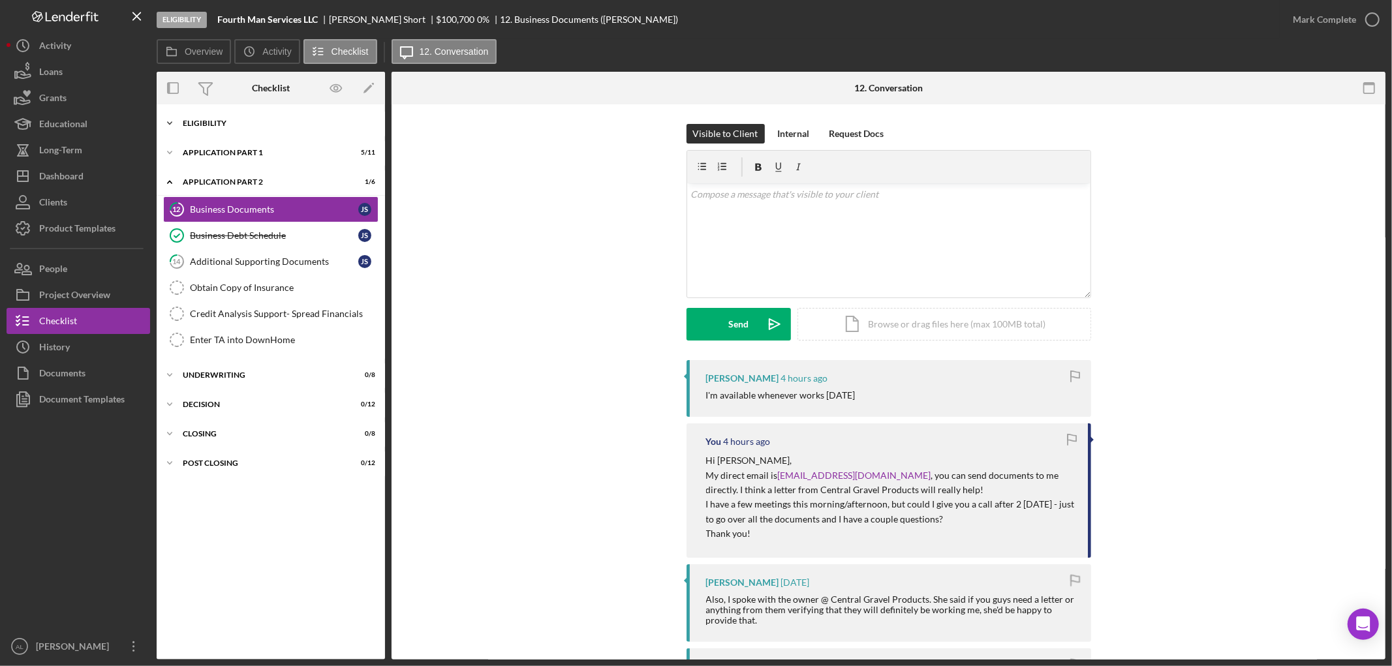
click at [228, 120] on div "Eligibility" at bounding box center [276, 123] width 186 height 8
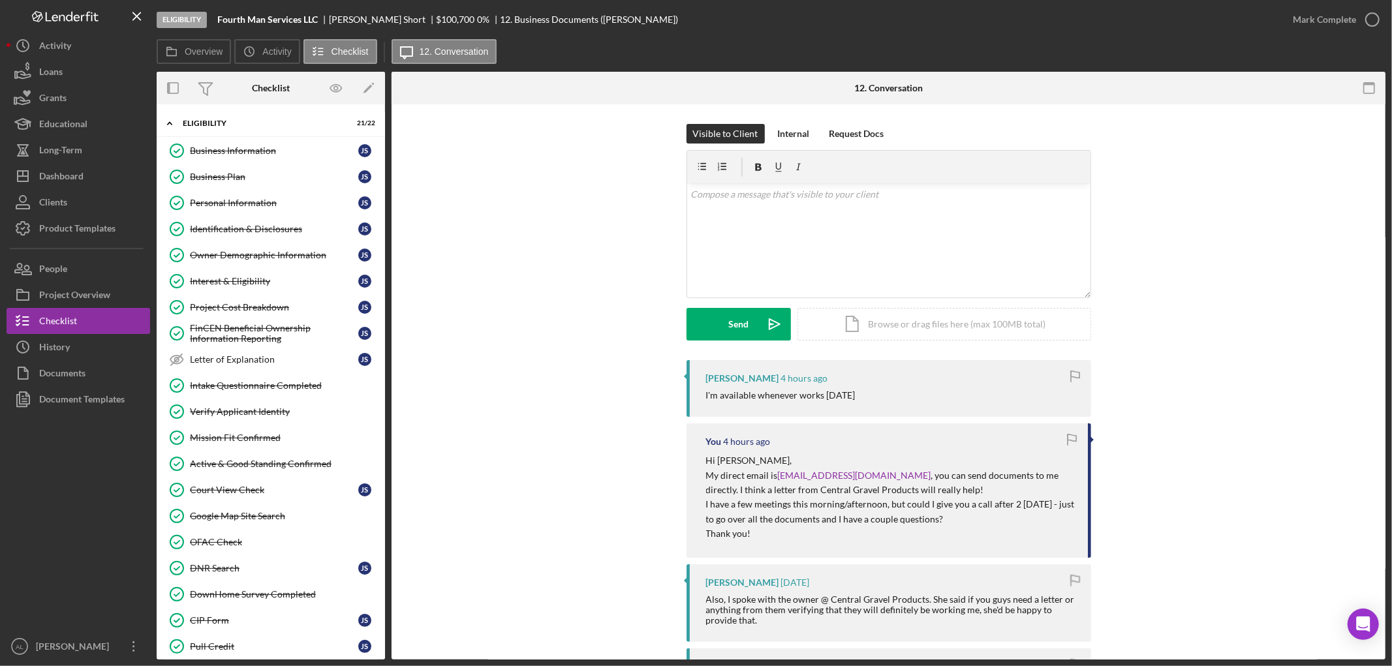
click at [418, 225] on div "Visible to Client Internal Request Docs v Color teal Color pink Remove color Ad…" at bounding box center [888, 242] width 955 height 236
click at [253, 147] on div "Business Information" at bounding box center [274, 151] width 168 height 10
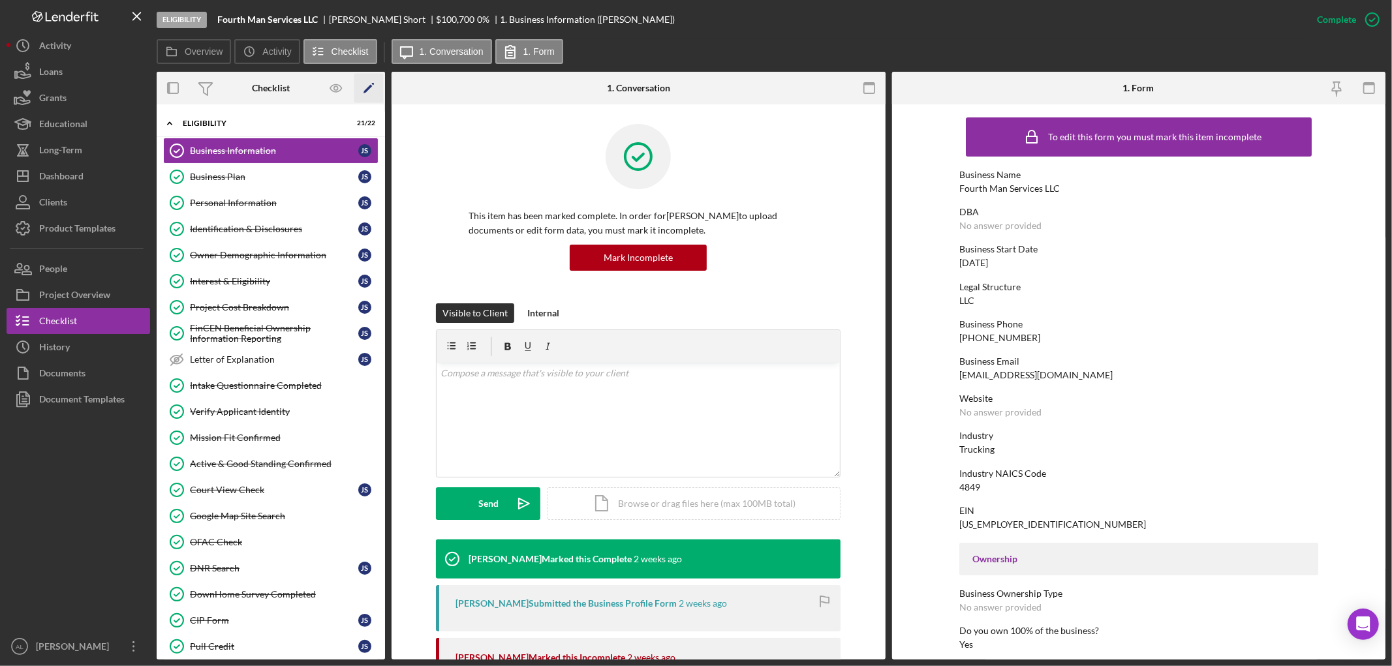
click at [364, 80] on icon "Icon/Edit" at bounding box center [368, 88] width 29 height 29
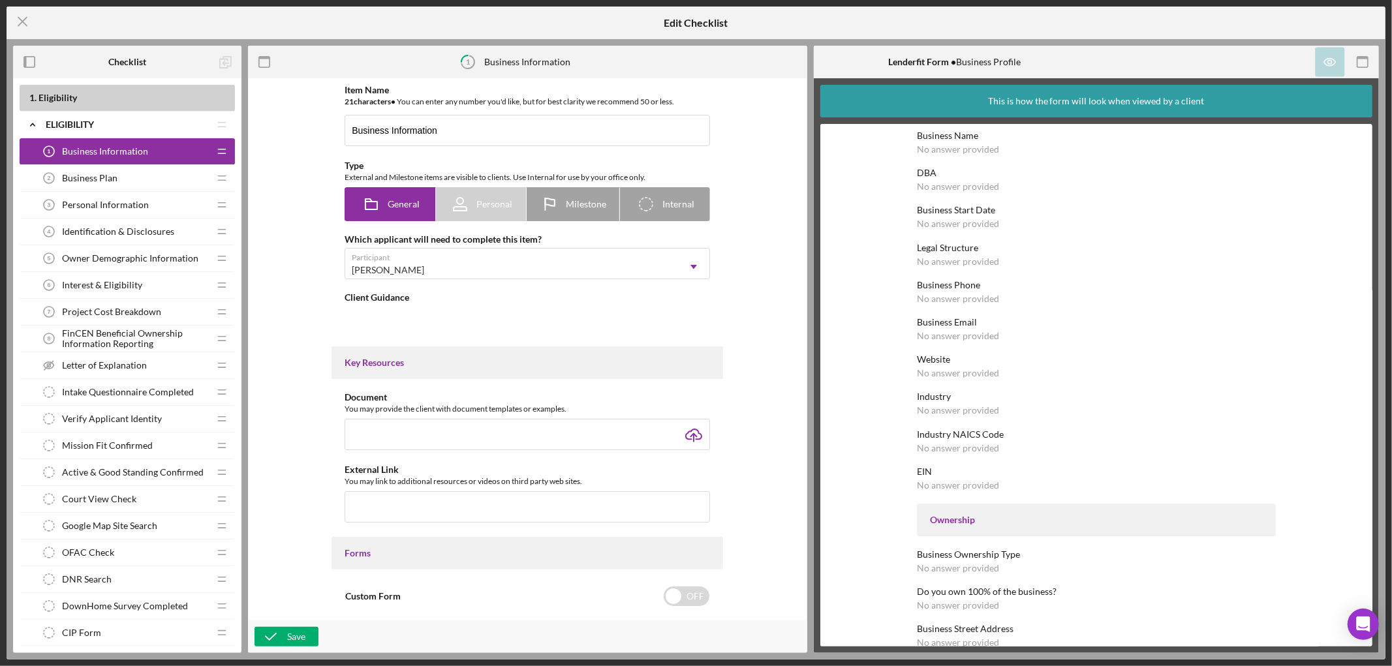
click at [134, 172] on div "Business Plan 2 Business Plan" at bounding box center [122, 178] width 173 height 26
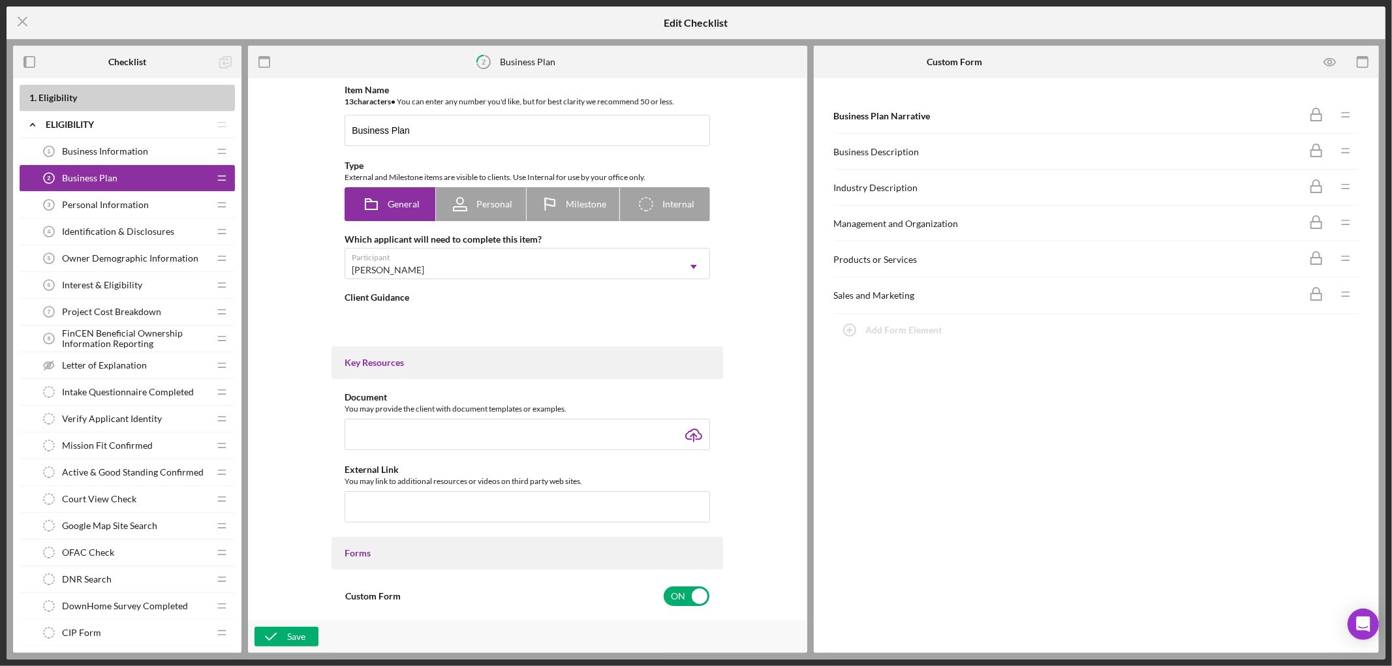
scroll to position [11, 0]
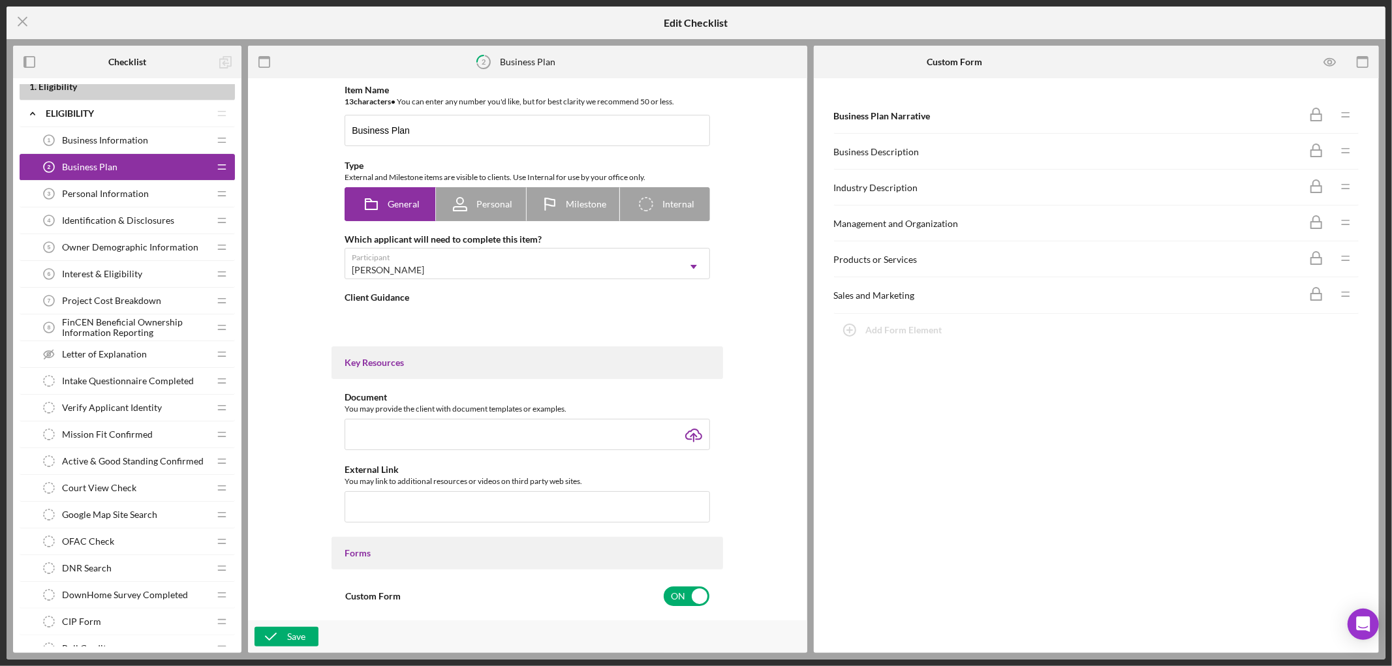
type textarea "<div>If you have a business plan, please upload it on this step using the 'uplo…"
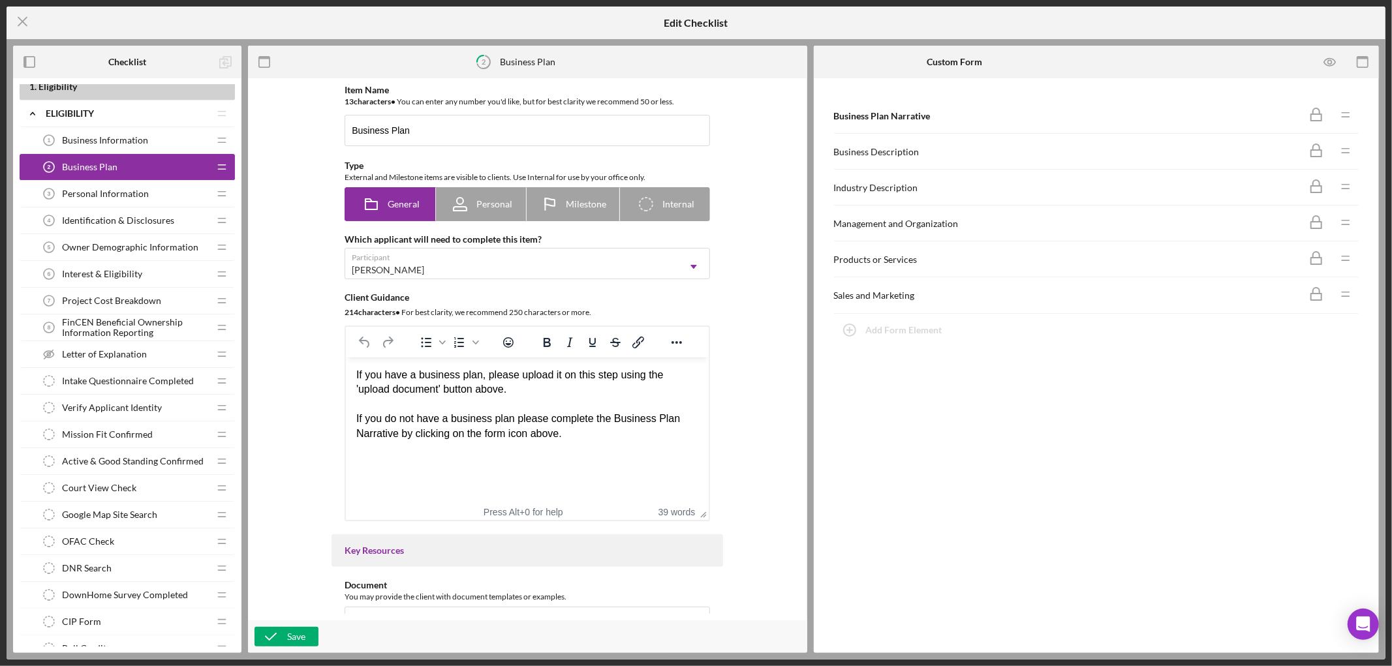
scroll to position [0, 0]
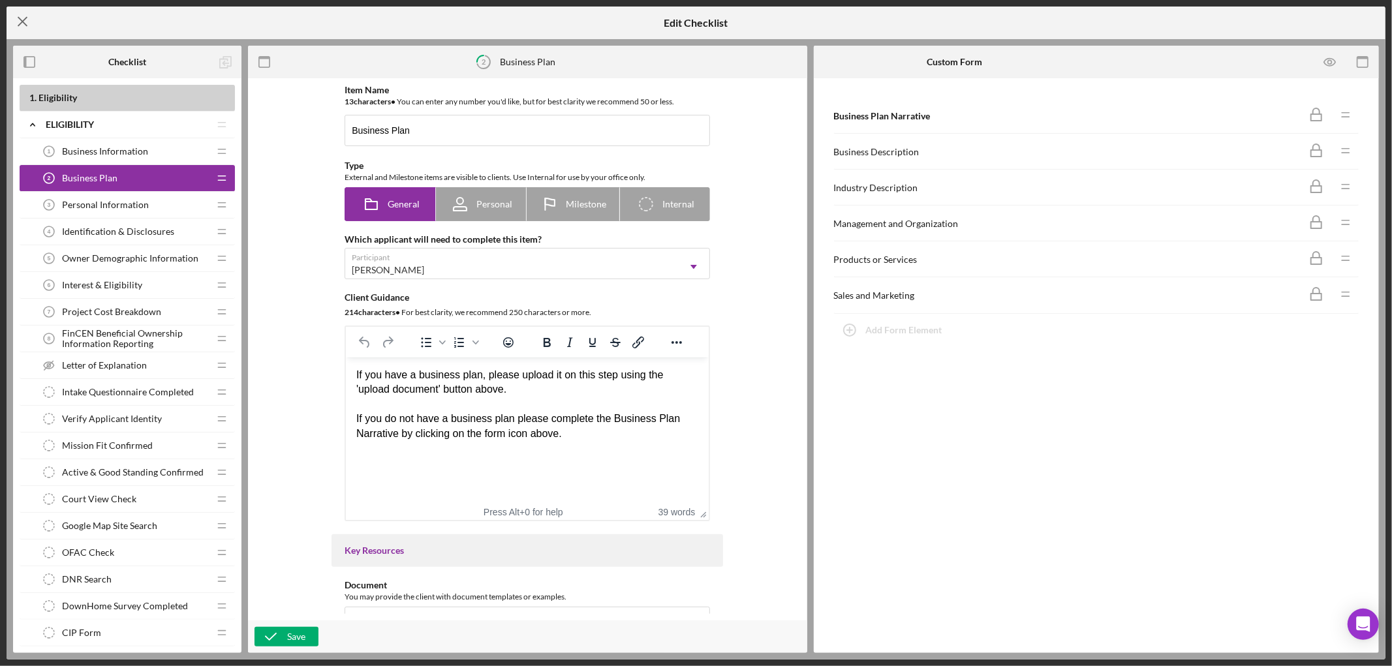
click at [33, 20] on icon "Icon/Menu Close" at bounding box center [23, 21] width 33 height 33
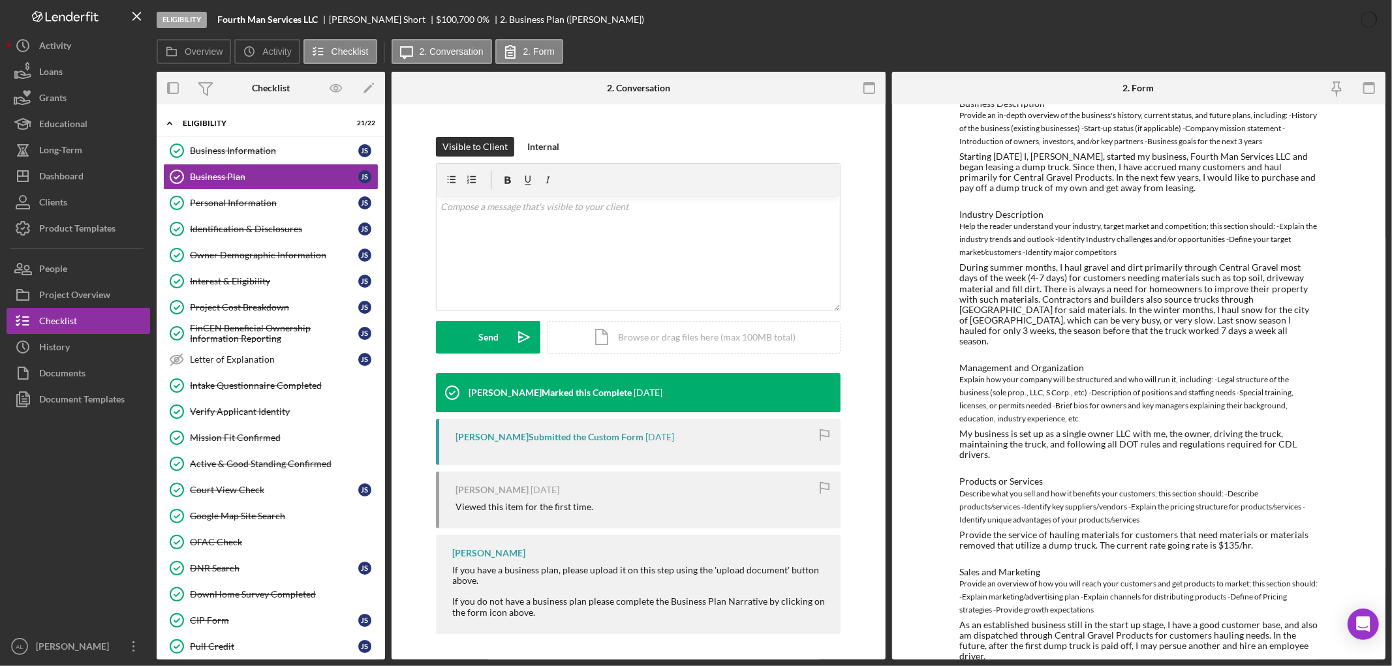
scroll to position [166, 0]
